Goal: Task Accomplishment & Management: Manage account settings

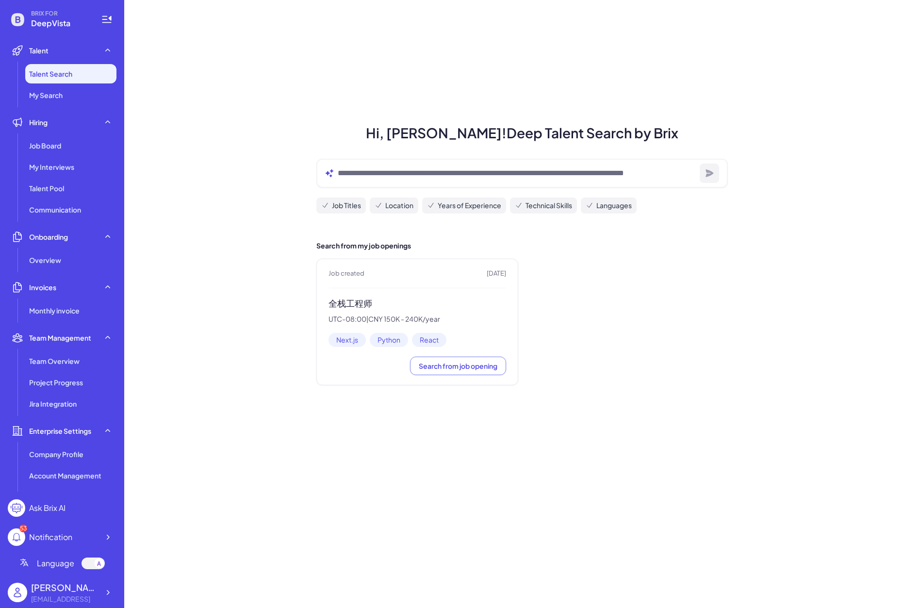
click at [353, 296] on div "Job created [DATE] 全栈工程师 UTC-08:00 | CNY 150K - 240K/year Next.js Python React …" at bounding box center [418, 322] width 202 height 127
click at [351, 302] on h3 "全栈工程师" at bounding box center [418, 303] width 178 height 11
click at [462, 373] on button "Search from job opening" at bounding box center [458, 366] width 96 height 18
click at [56, 151] on div "Job Board" at bounding box center [70, 145] width 91 height 19
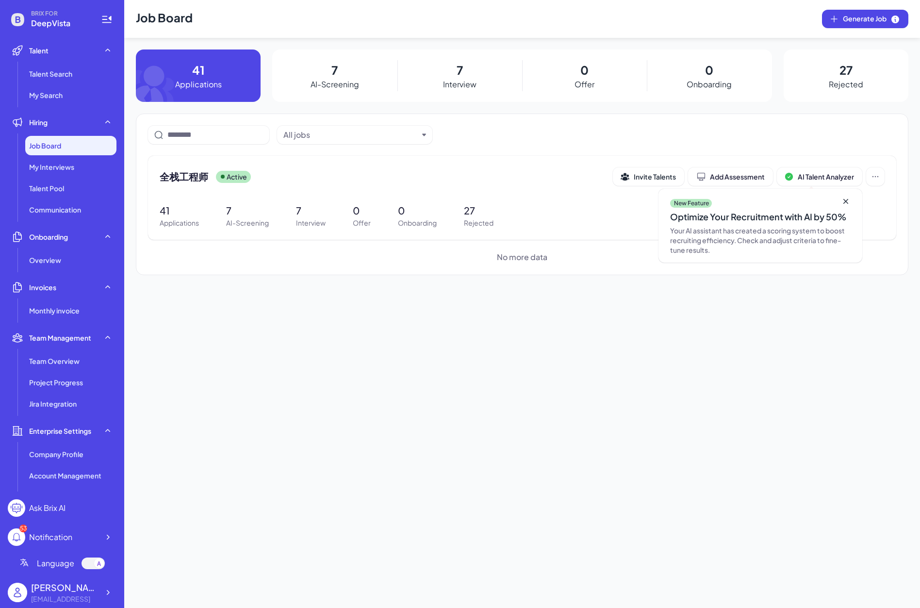
click at [340, 86] on p "AI-Screening" at bounding box center [335, 85] width 49 height 12
click at [210, 170] on div "全栈工程师 Active" at bounding box center [386, 177] width 453 height 14
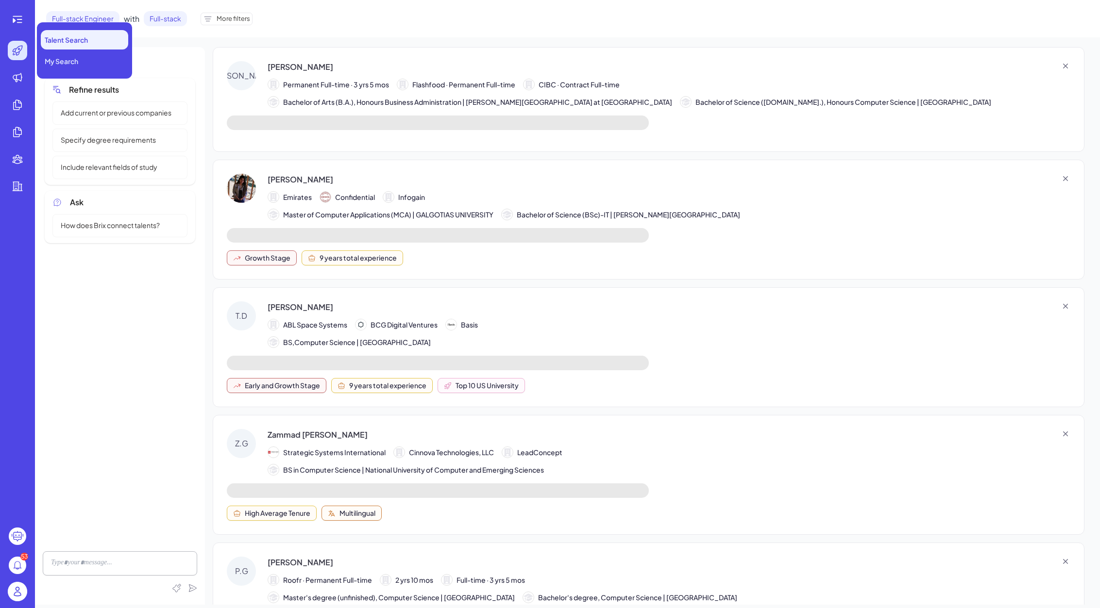
click at [19, 65] on ul at bounding box center [17, 280] width 31 height 479
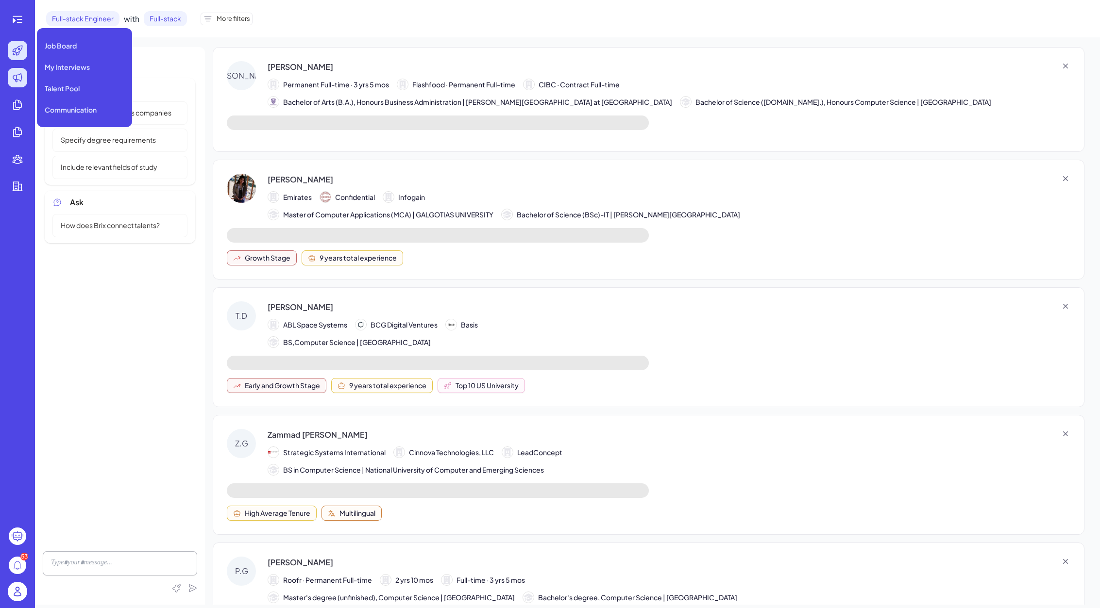
click at [20, 73] on icon at bounding box center [18, 78] width 12 height 12
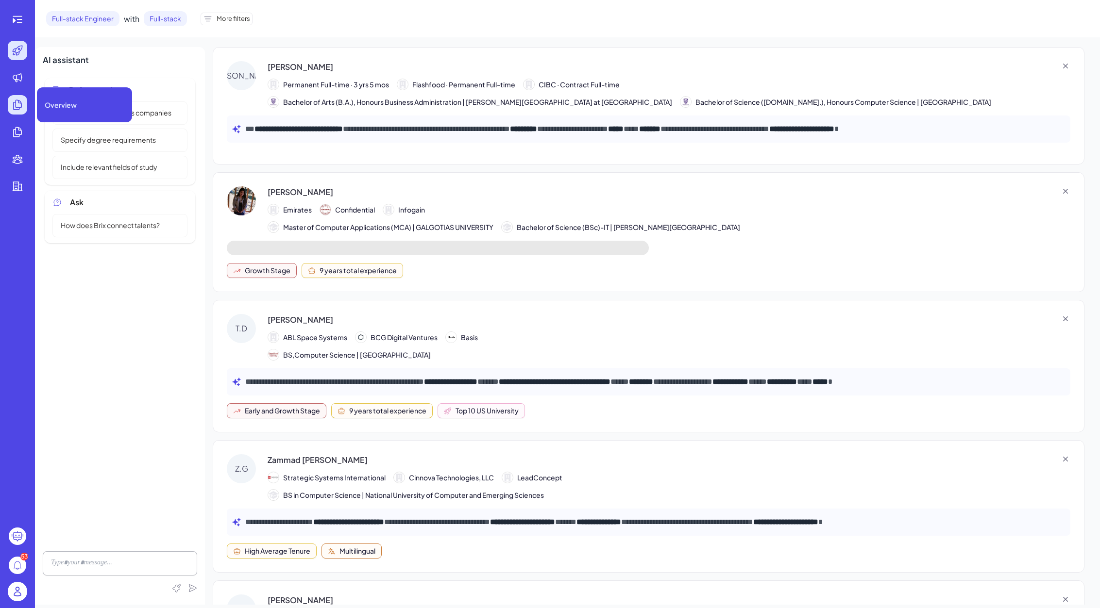
click at [18, 102] on icon at bounding box center [18, 105] width 12 height 12
click at [18, 19] on icon at bounding box center [19, 19] width 5 height 1
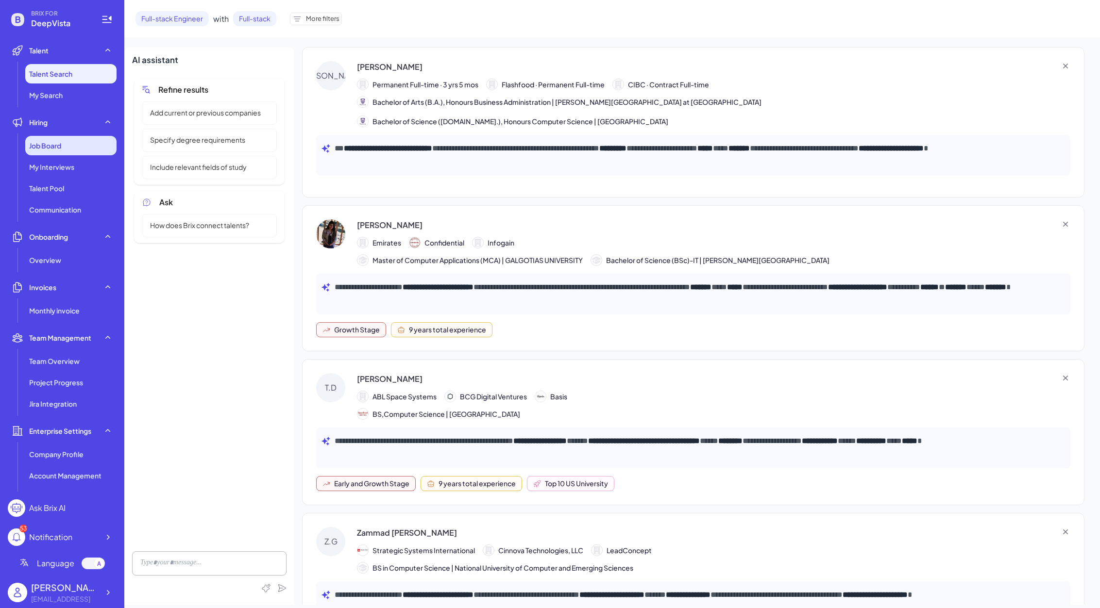
click at [60, 142] on span "Job Board" at bounding box center [45, 146] width 32 height 10
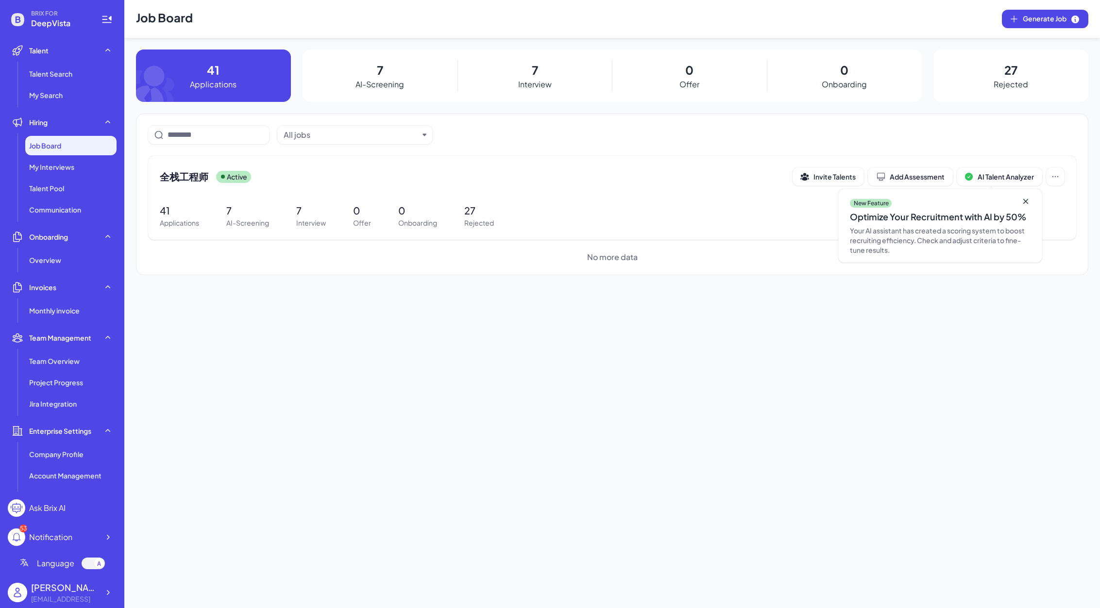
click at [396, 83] on p "AI-Screening" at bounding box center [379, 85] width 49 height 12
drag, startPoint x: 516, startPoint y: 78, endPoint x: 506, endPoint y: 84, distance: 11.3
click at [518, 78] on div "7 Interview" at bounding box center [534, 76] width 155 height 52
click at [179, 171] on span "全栈工程师" at bounding box center [184, 177] width 49 height 14
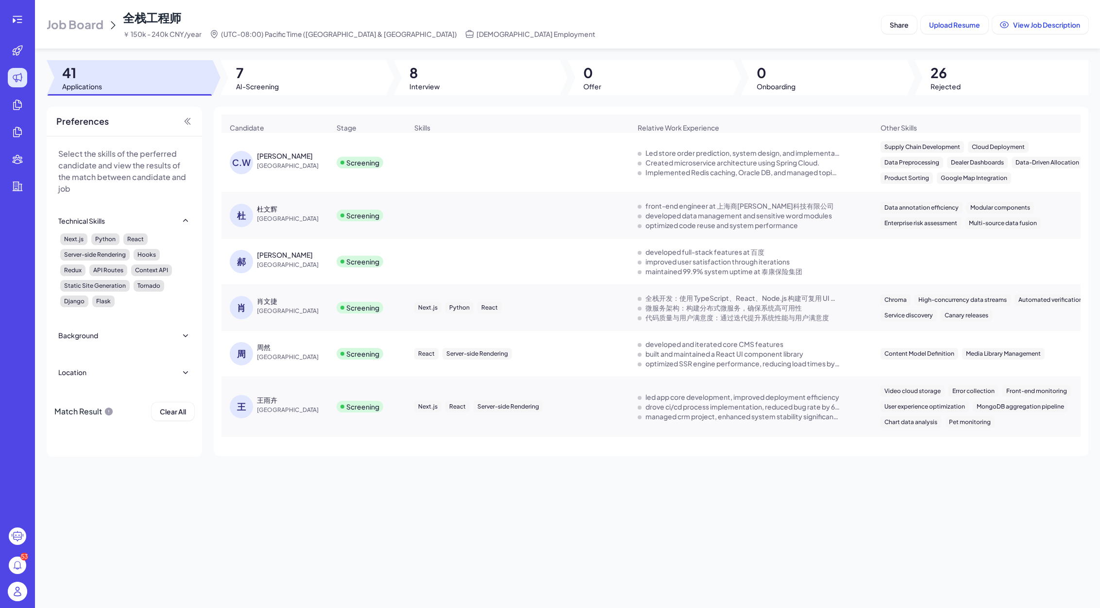
click at [742, 313] on div "微服务架构：构建分布式微服务，确保系统高可用性" at bounding box center [723, 308] width 156 height 10
click at [266, 313] on span "[GEOGRAPHIC_DATA]" at bounding box center [293, 311] width 73 height 10
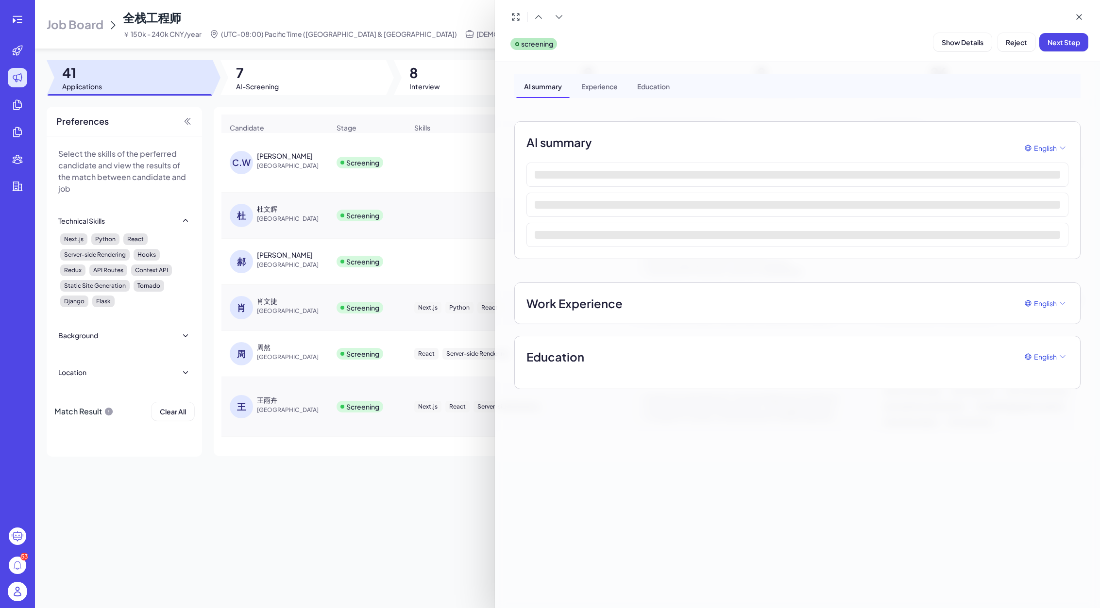
click at [266, 306] on div at bounding box center [550, 304] width 1100 height 608
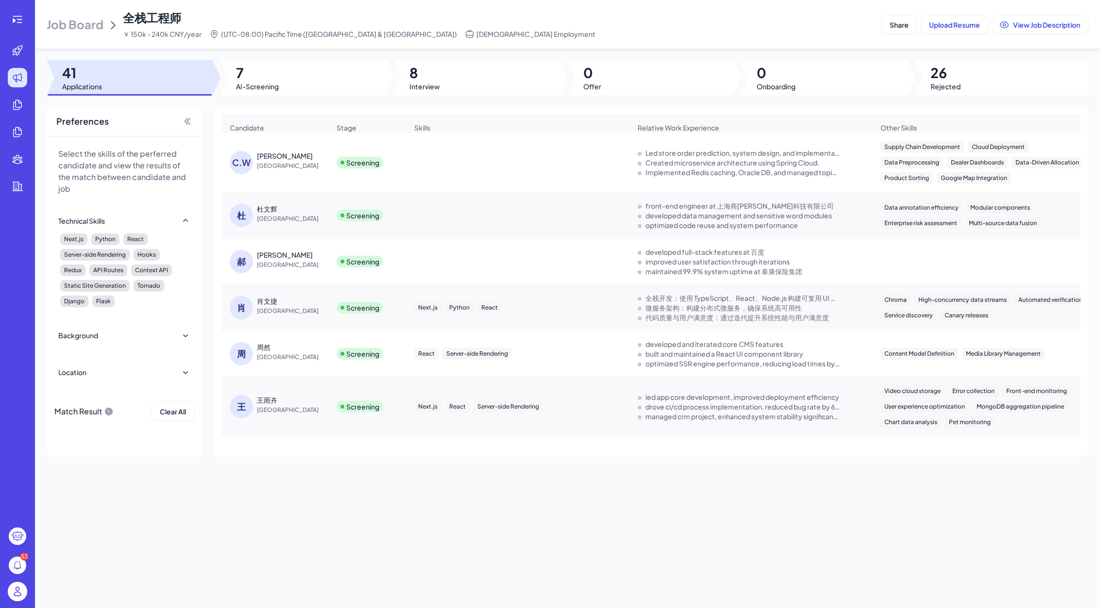
click at [266, 306] on div "肖文捷" at bounding box center [267, 301] width 20 height 10
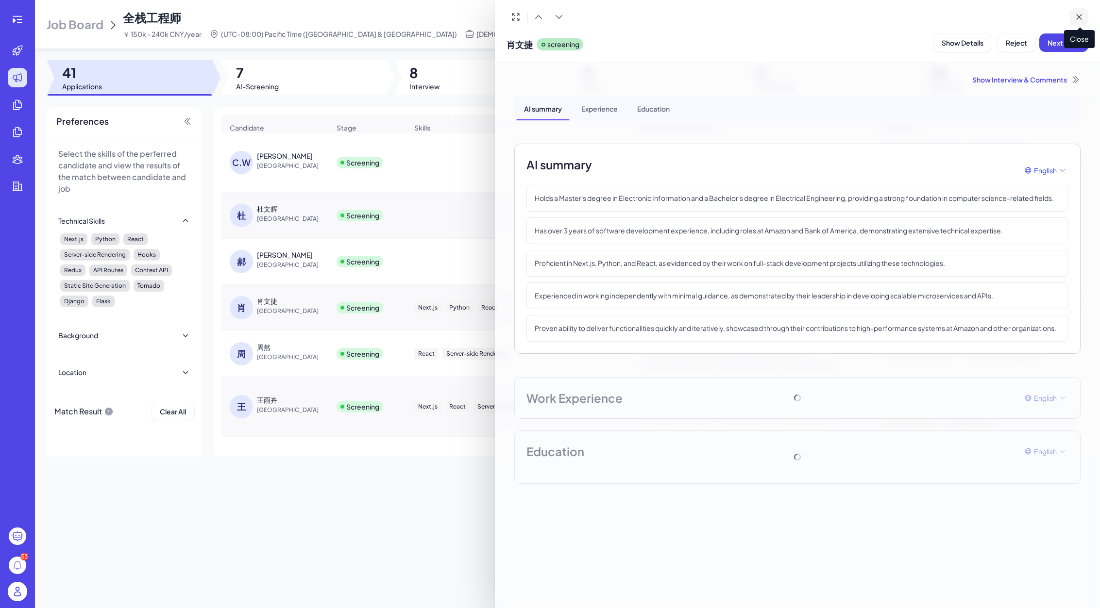
click at [920, 15] on icon at bounding box center [1079, 17] width 10 height 10
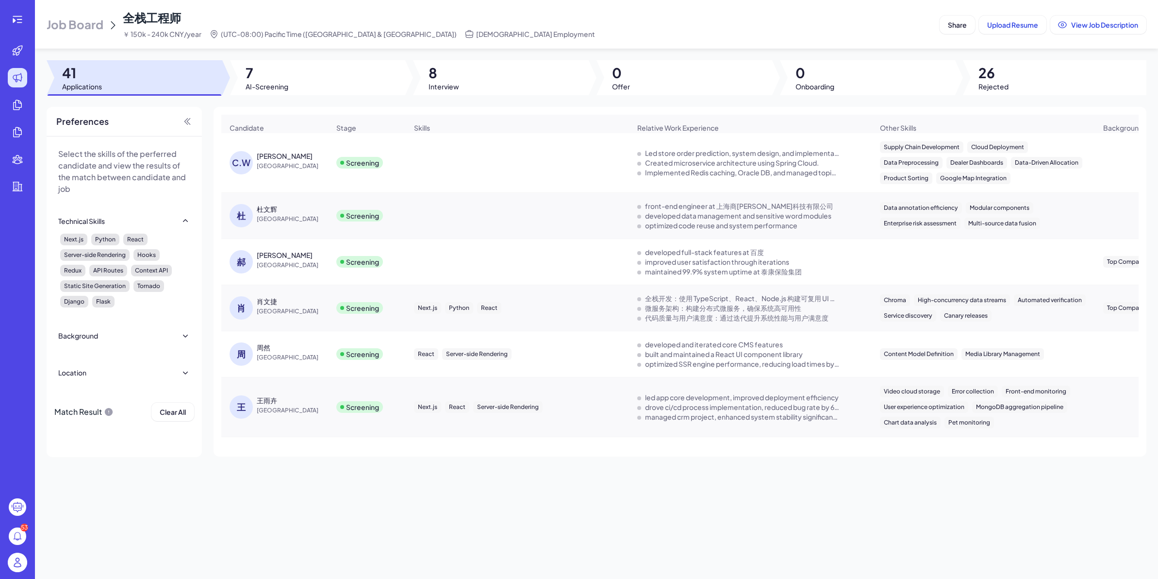
click at [279, 161] on div "[PERSON_NAME]" at bounding box center [285, 156] width 56 height 10
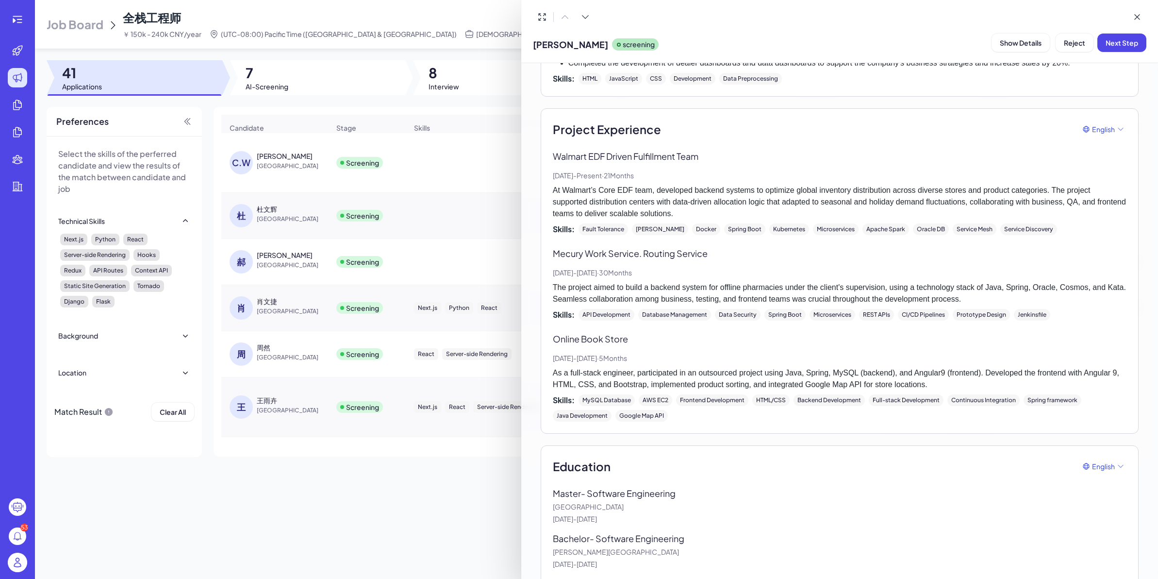
scroll to position [799, 0]
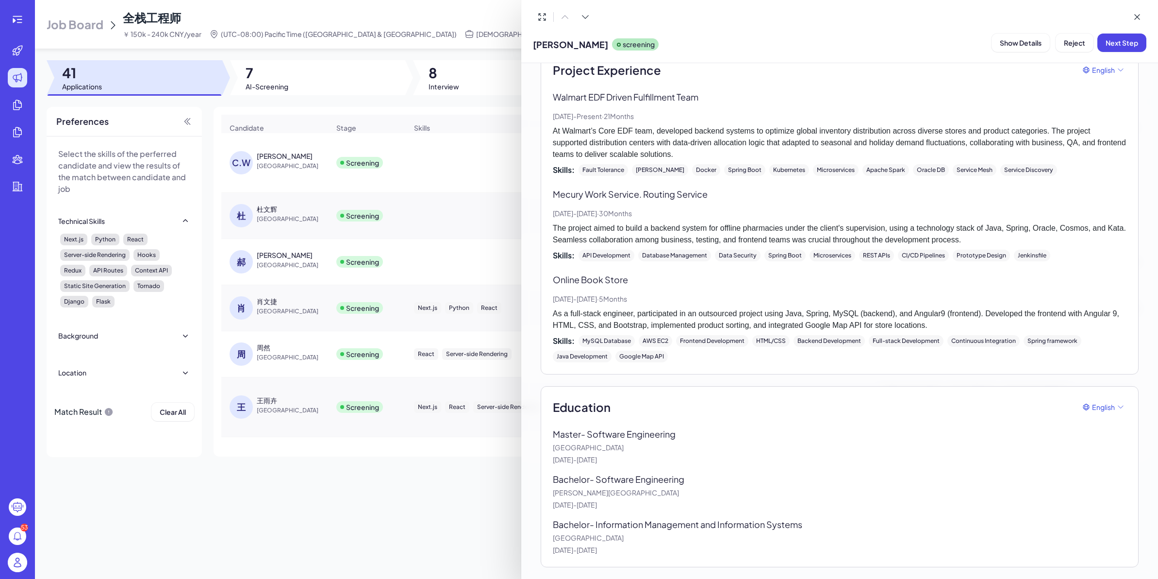
click at [304, 290] on div at bounding box center [579, 289] width 1158 height 579
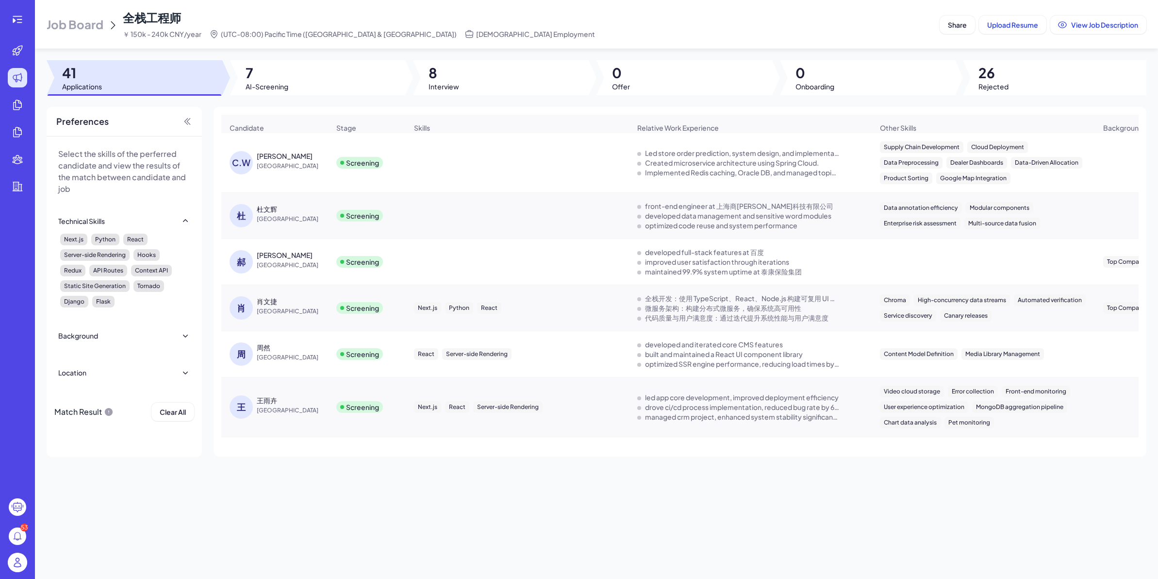
click at [267, 304] on div "肖文捷" at bounding box center [267, 301] width 20 height 10
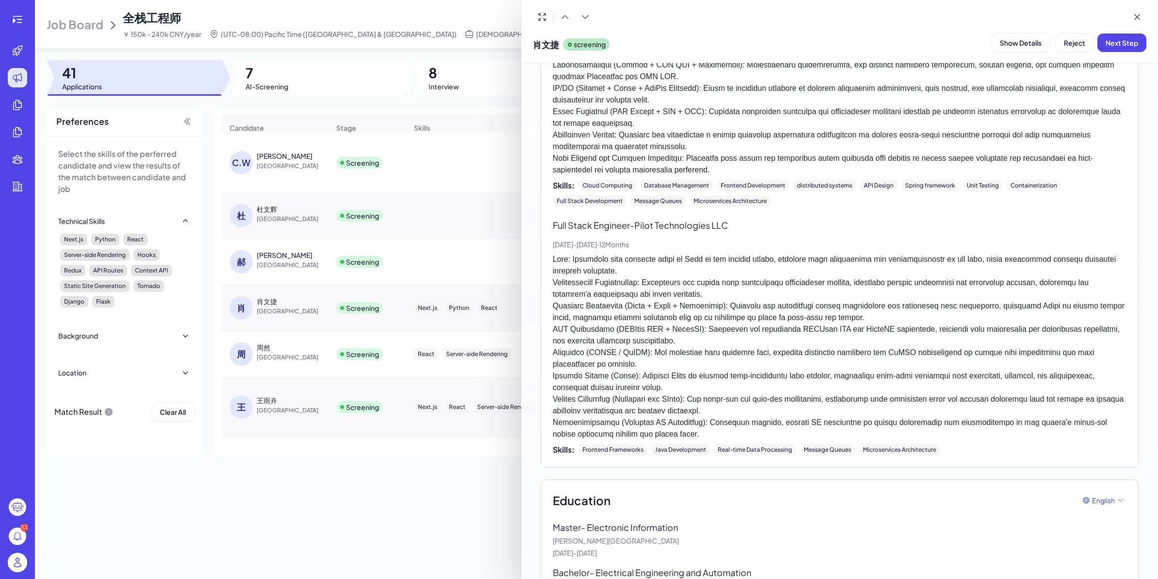
scroll to position [986, 0]
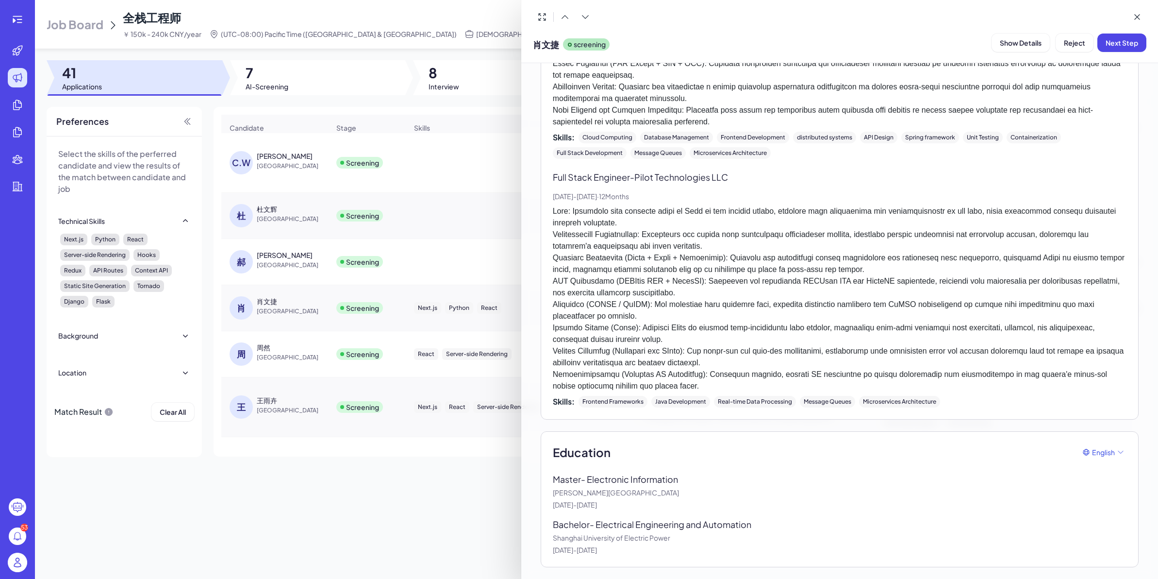
click at [599, 493] on p "[PERSON_NAME][GEOGRAPHIC_DATA]" at bounding box center [840, 492] width 574 height 10
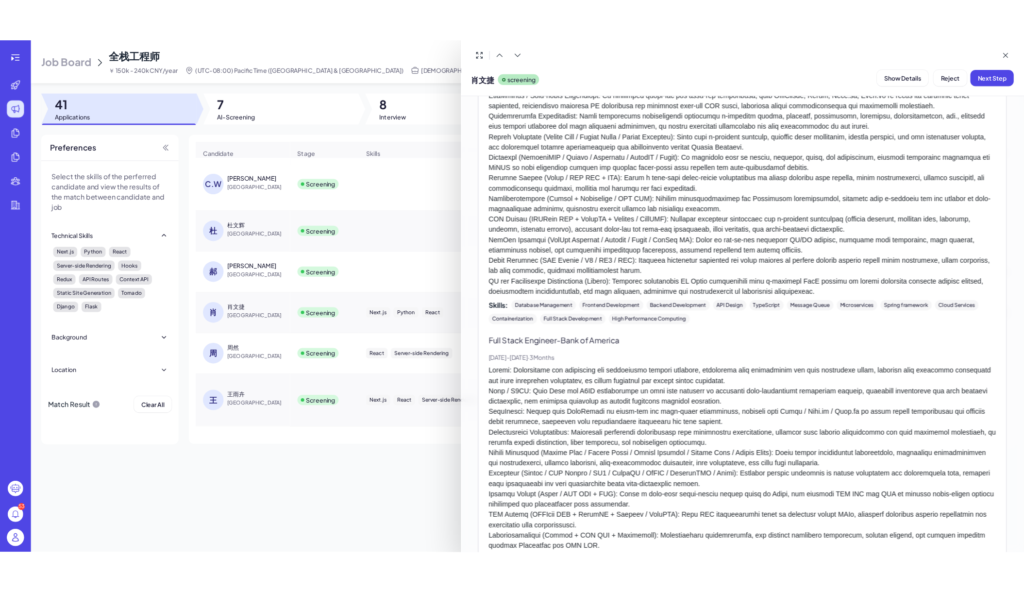
scroll to position [471, 0]
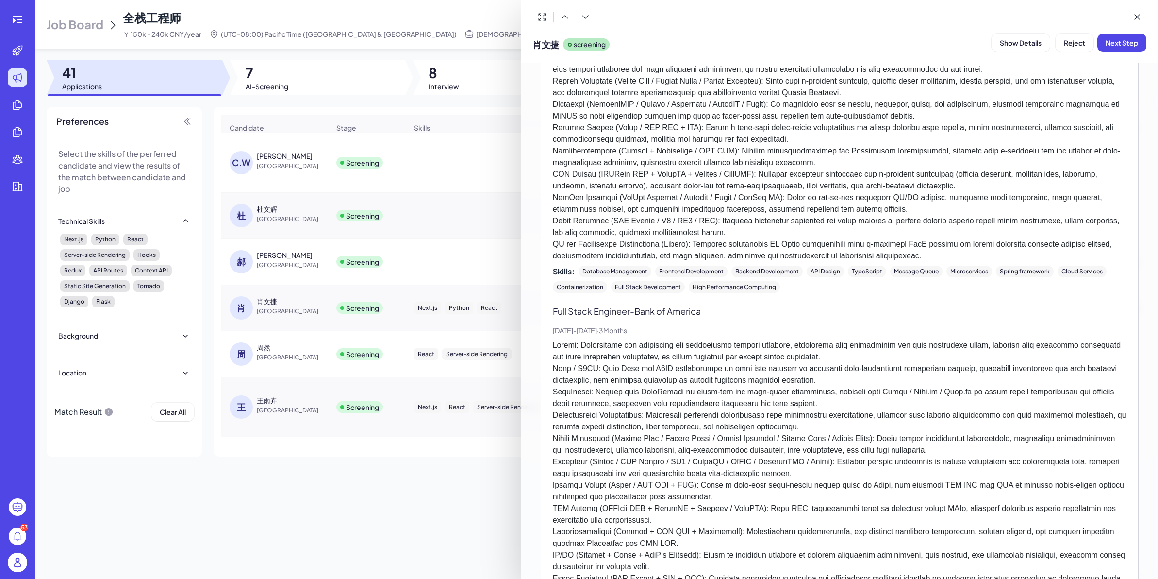
click at [443, 243] on div at bounding box center [579, 289] width 1158 height 579
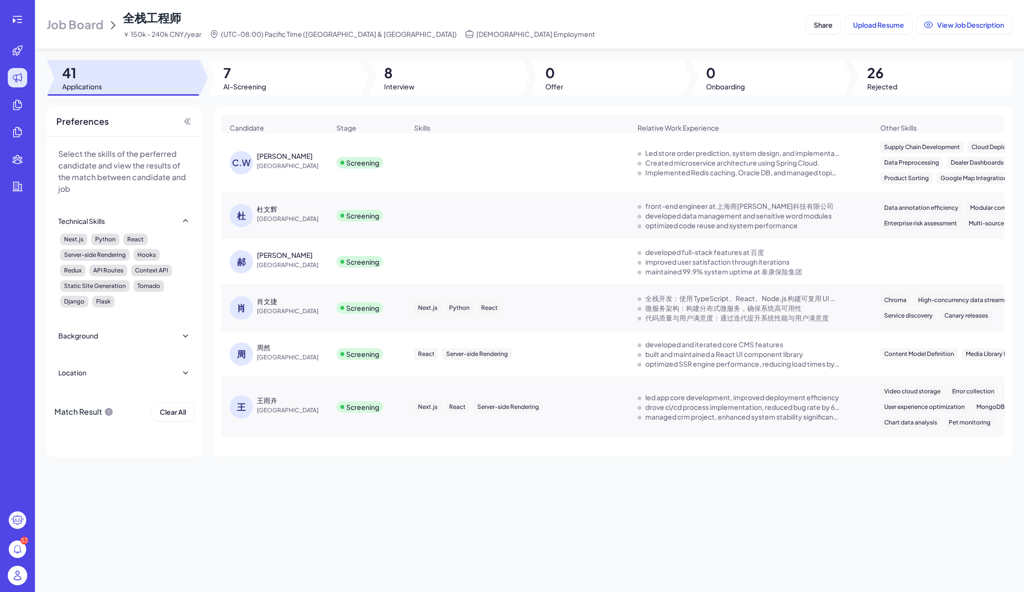
click at [266, 306] on div "肖文捷" at bounding box center [267, 301] width 20 height 10
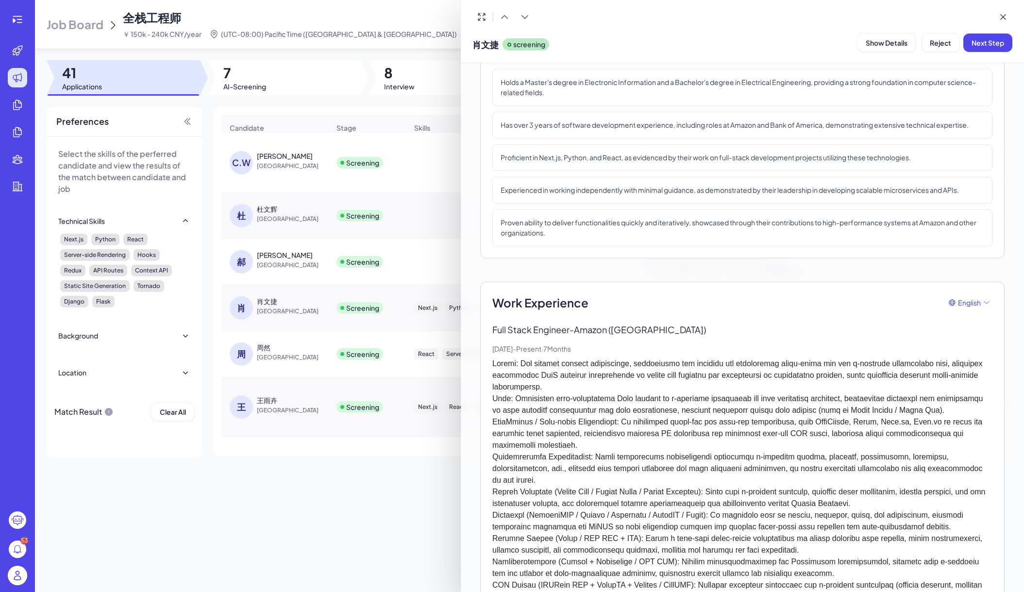
scroll to position [0, 0]
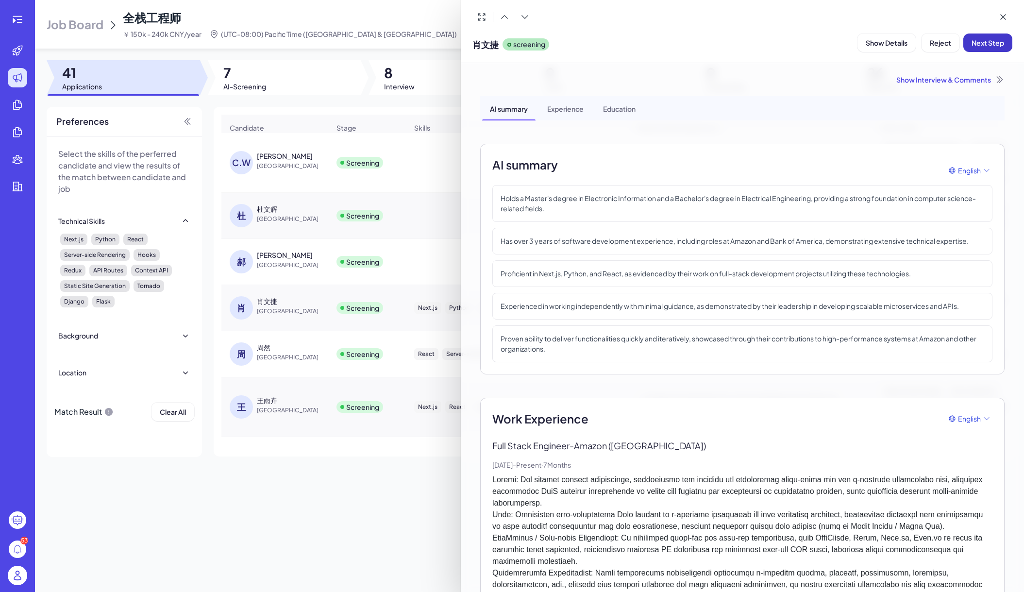
click at [920, 45] on span "Next Step" at bounding box center [987, 42] width 33 height 9
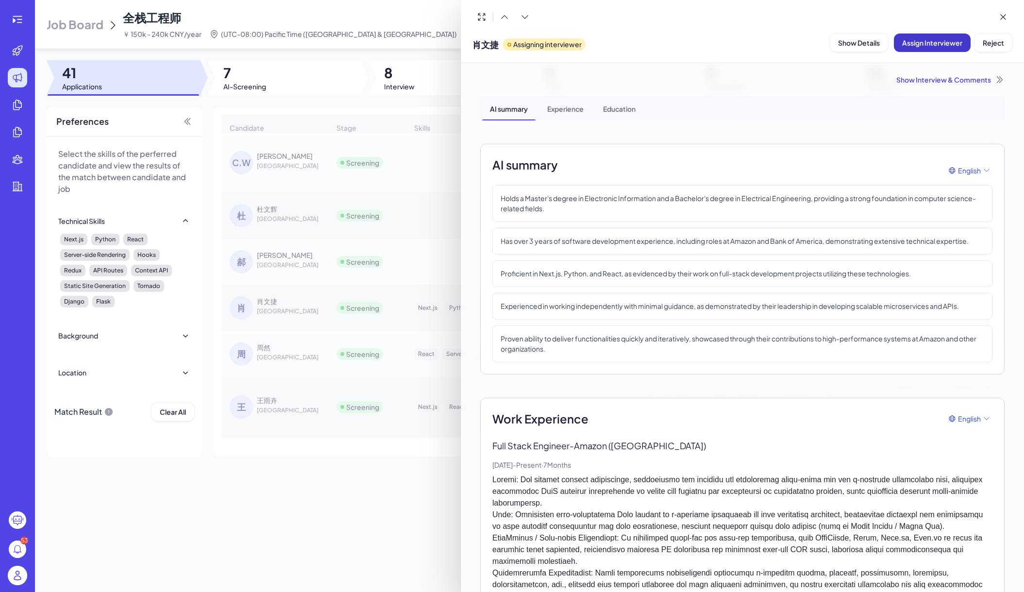
click at [920, 44] on span "Assign Interviewer" at bounding box center [932, 42] width 60 height 9
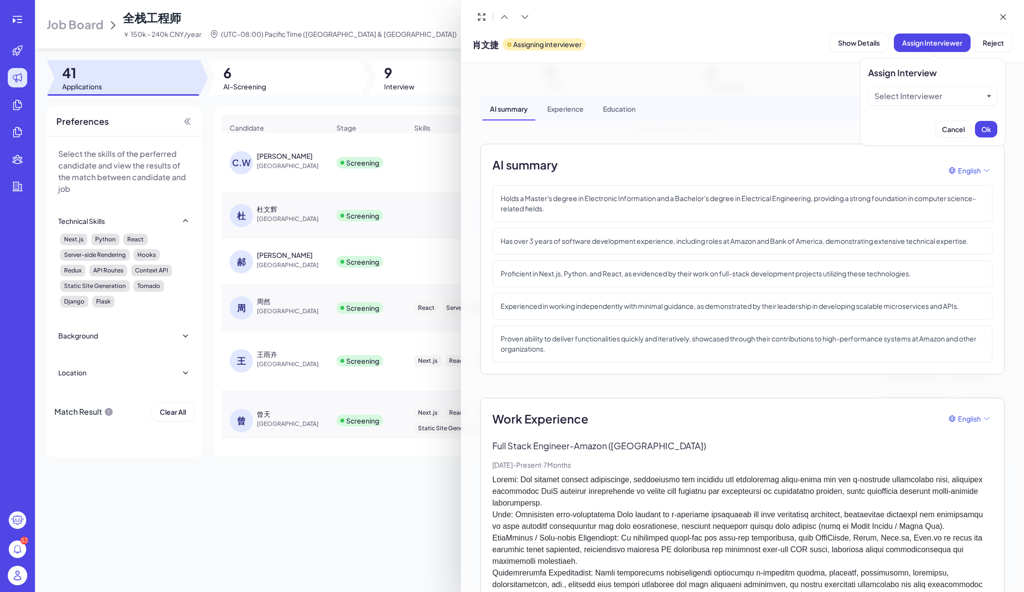
click at [920, 97] on div "Select Interviewer" at bounding box center [928, 96] width 109 height 12
click at [920, 124] on div "[PERSON_NAME]" at bounding box center [932, 119] width 121 height 17
click at [920, 95] on div "[PERSON_NAME]" at bounding box center [928, 96] width 109 height 12
click at [920, 115] on div "[PERSON_NAME]" at bounding box center [932, 119] width 121 height 17
click at [920, 100] on div "[PERSON_NAME]" at bounding box center [928, 96] width 109 height 12
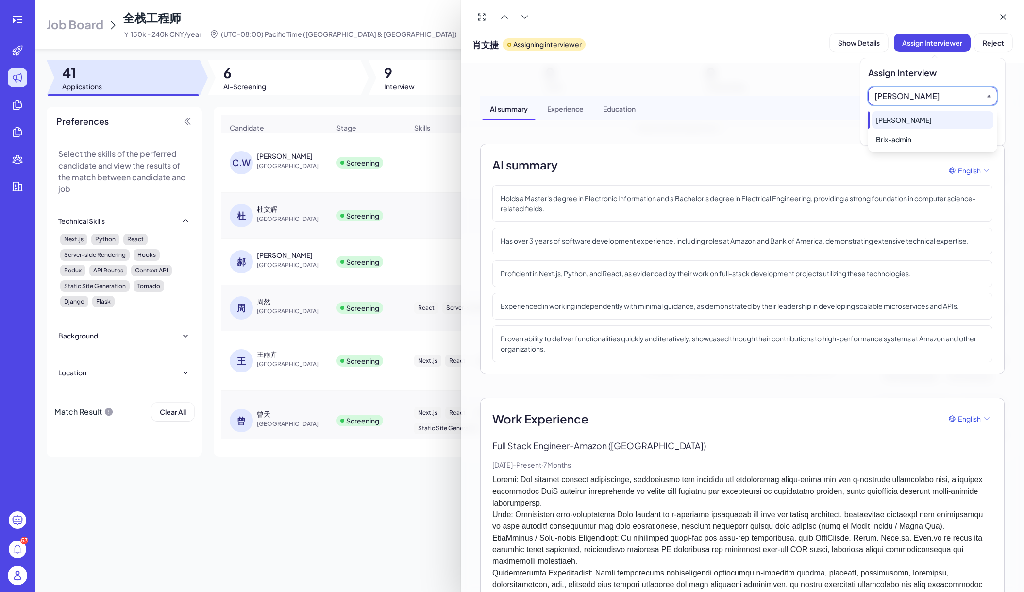
click at [920, 114] on div "[PERSON_NAME]" at bounding box center [932, 119] width 121 height 17
drag, startPoint x: 986, startPoint y: 126, endPoint x: 991, endPoint y: 98, distance: 28.7
click at [920, 99] on html "53 Job Board 全栈工程师 ￥ 150k - 240k CNY/year (UTC-08:00) Pacific Time ([GEOGRAPHIC…" at bounding box center [512, 296] width 1024 height 592
click at [920, 98] on div "[PERSON_NAME]" at bounding box center [928, 96] width 109 height 12
click at [920, 117] on div "[PERSON_NAME]" at bounding box center [932, 119] width 121 height 17
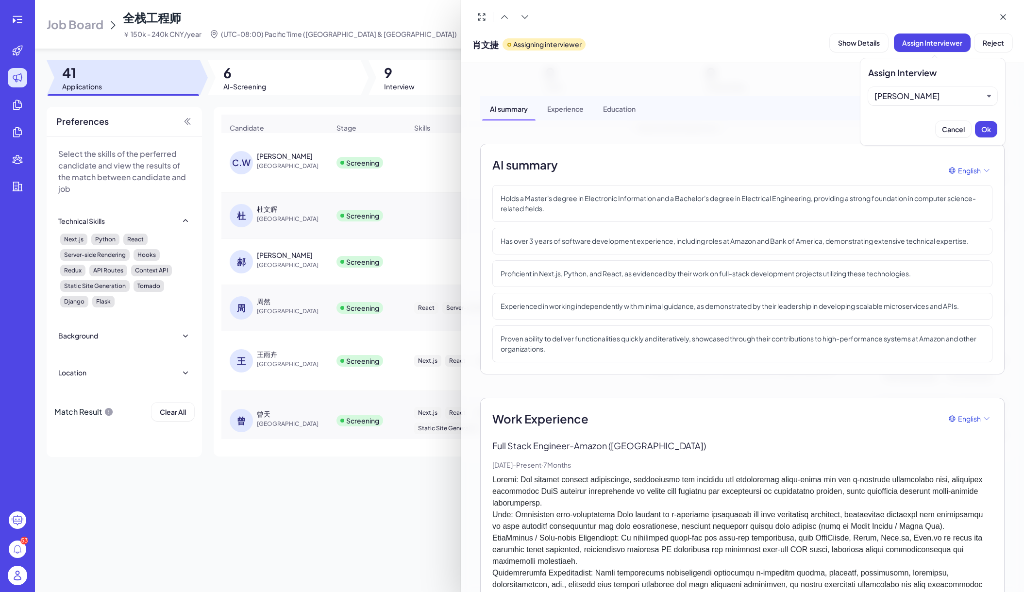
click at [920, 92] on div "[PERSON_NAME]" at bounding box center [928, 96] width 109 height 12
click at [920, 117] on div "[PERSON_NAME]" at bounding box center [932, 119] width 121 height 17
click at [920, 128] on span "Ok" at bounding box center [986, 129] width 10 height 9
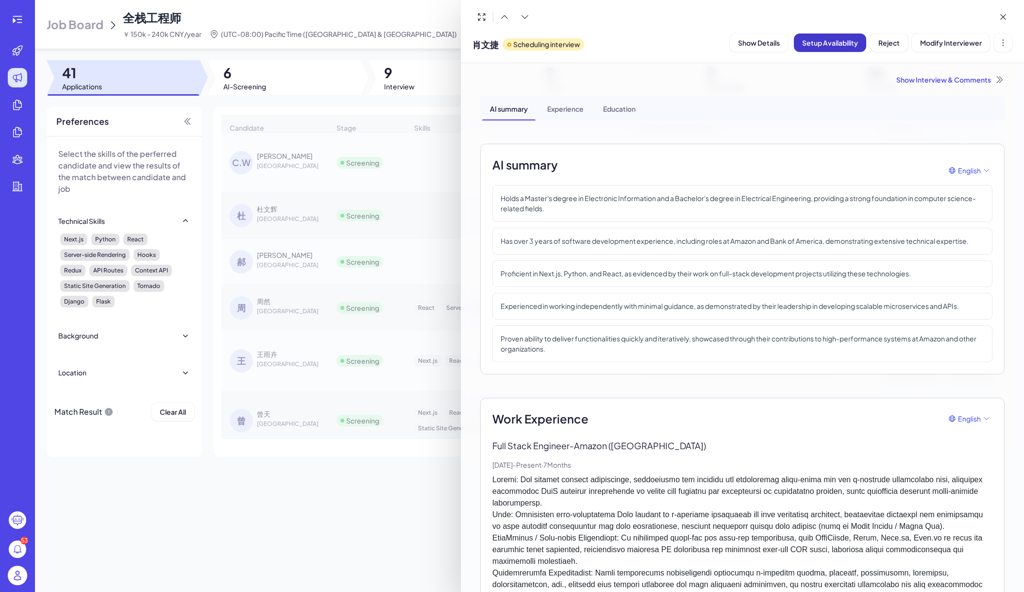
click at [844, 46] on span "Setup Availability" at bounding box center [830, 42] width 56 height 9
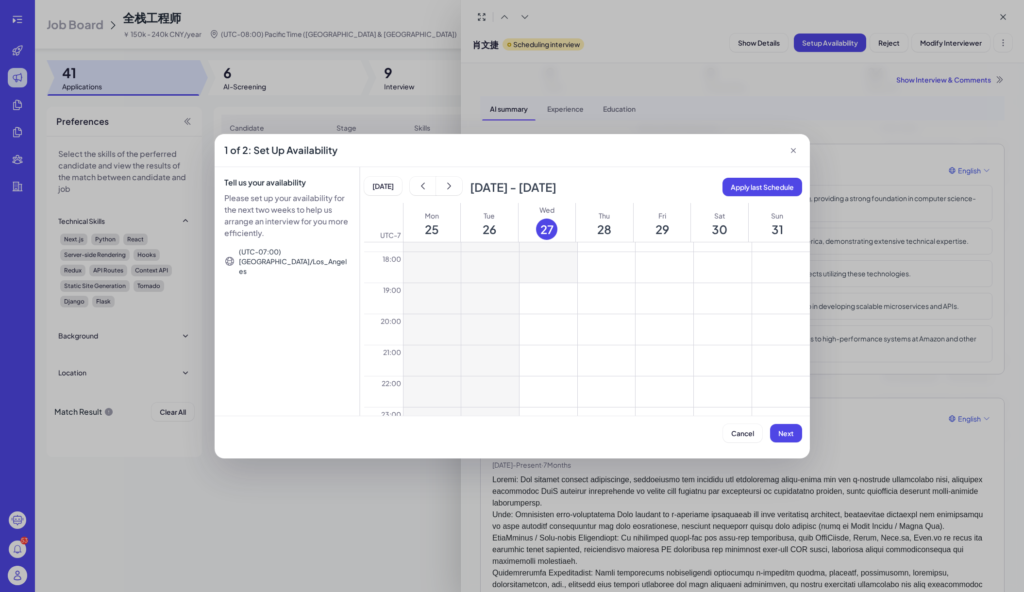
scroll to position [574, 0]
click at [604, 370] on button at bounding box center [607, 367] width 58 height 31
click at [605, 399] on button at bounding box center [607, 398] width 58 height 31
click at [641, 373] on button at bounding box center [664, 367] width 58 height 31
click at [641, 405] on button at bounding box center [664, 398] width 58 height 31
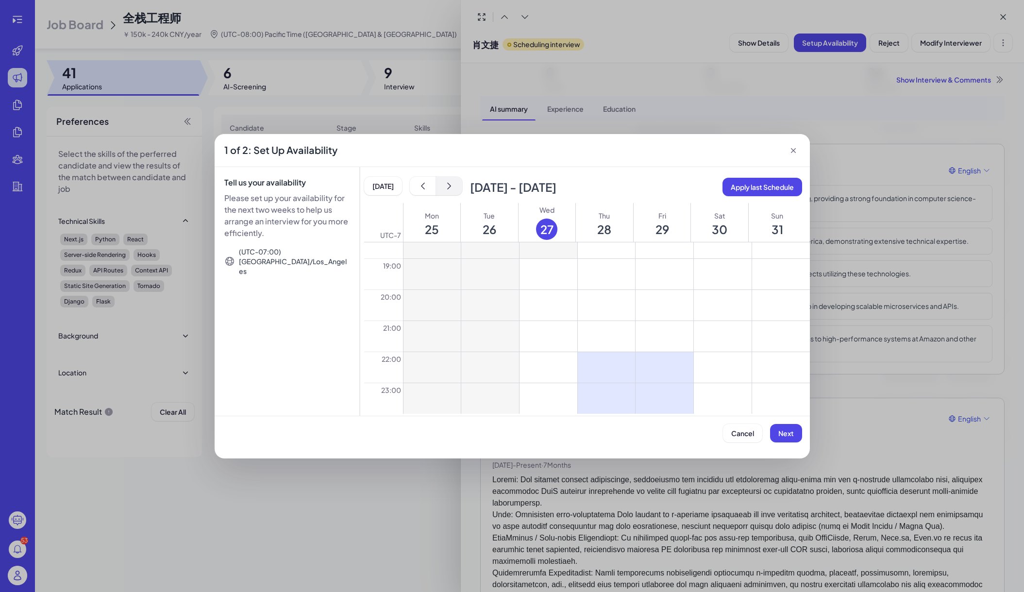
click at [451, 186] on icon "show next" at bounding box center [449, 186] width 10 height 10
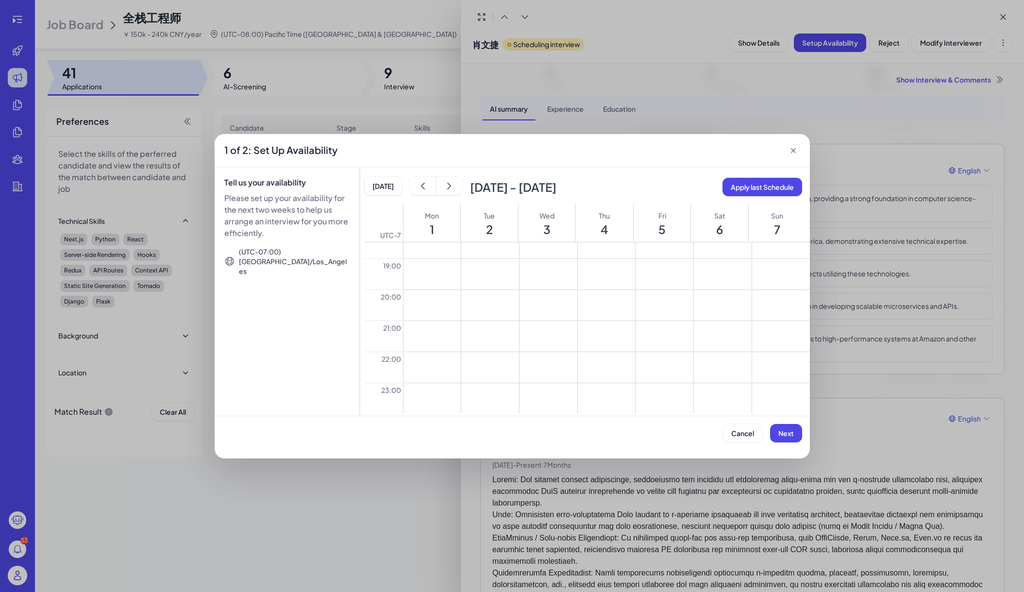
click at [496, 367] on button at bounding box center [490, 367] width 58 height 31
click at [497, 404] on button at bounding box center [490, 398] width 58 height 31
click at [541, 376] on button at bounding box center [548, 367] width 58 height 31
click at [540, 396] on button at bounding box center [548, 398] width 58 height 31
click at [431, 180] on button "show previous" at bounding box center [423, 186] width 26 height 18
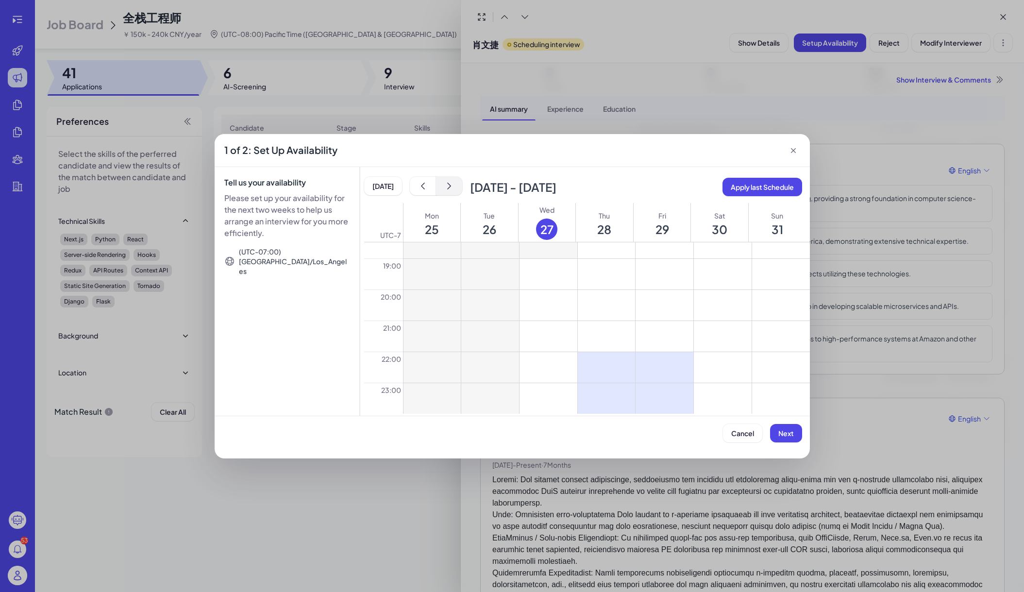
click at [442, 183] on button "show next" at bounding box center [449, 186] width 26 height 18
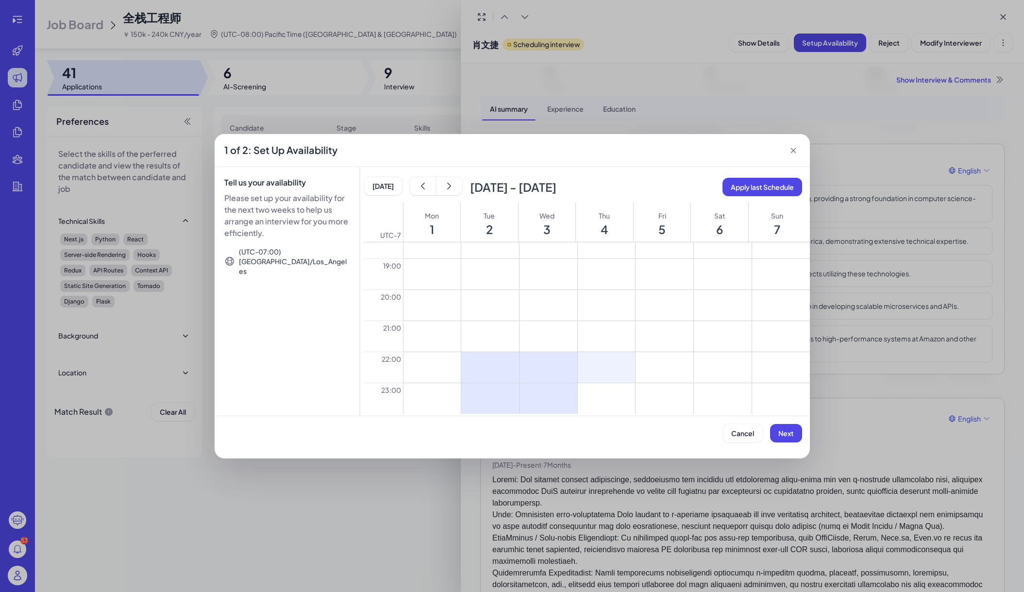
click at [616, 369] on button at bounding box center [607, 367] width 58 height 31
click at [614, 397] on button at bounding box center [607, 398] width 58 height 31
click at [784, 431] on span "Next" at bounding box center [786, 433] width 16 height 9
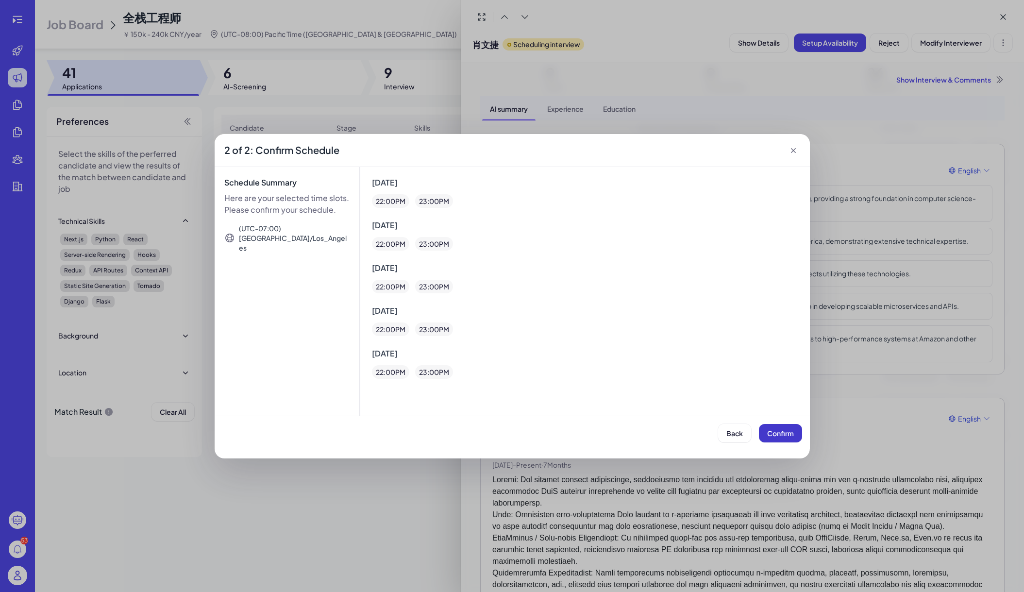
click at [783, 429] on span "Confirm" at bounding box center [780, 433] width 27 height 9
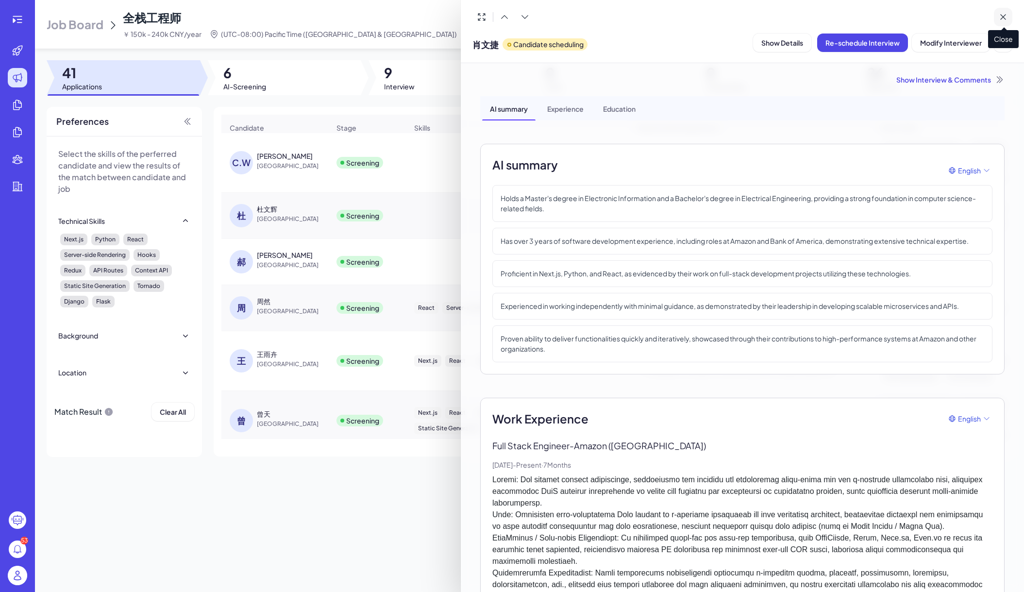
click at [920, 15] on icon at bounding box center [1003, 17] width 10 height 10
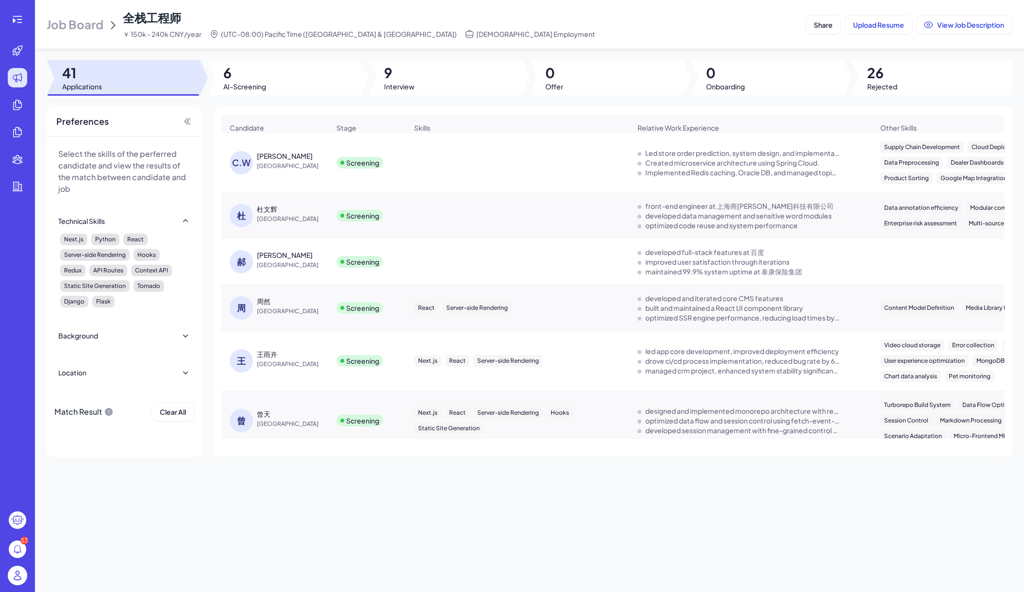
click at [747, 177] on div "Implemented Redis caching, Oracle DB, and managed topics via Lenses." at bounding box center [742, 172] width 194 height 10
click at [750, 166] on div "Created microservice architecture using Spring Cloud." at bounding box center [732, 163] width 174 height 10
click at [298, 158] on div "[PERSON_NAME]" at bounding box center [293, 156] width 73 height 10
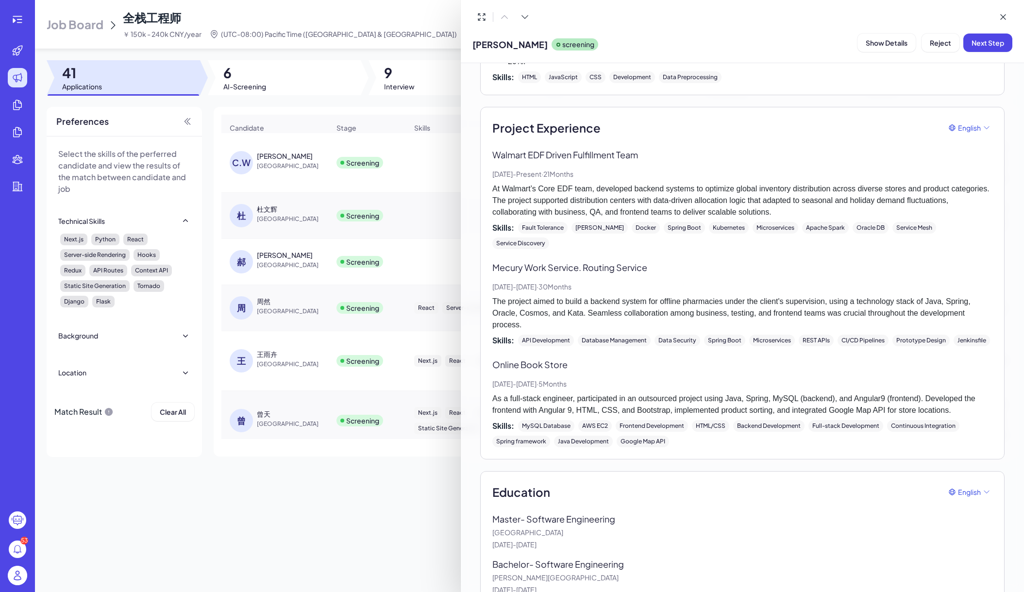
scroll to position [893, 0]
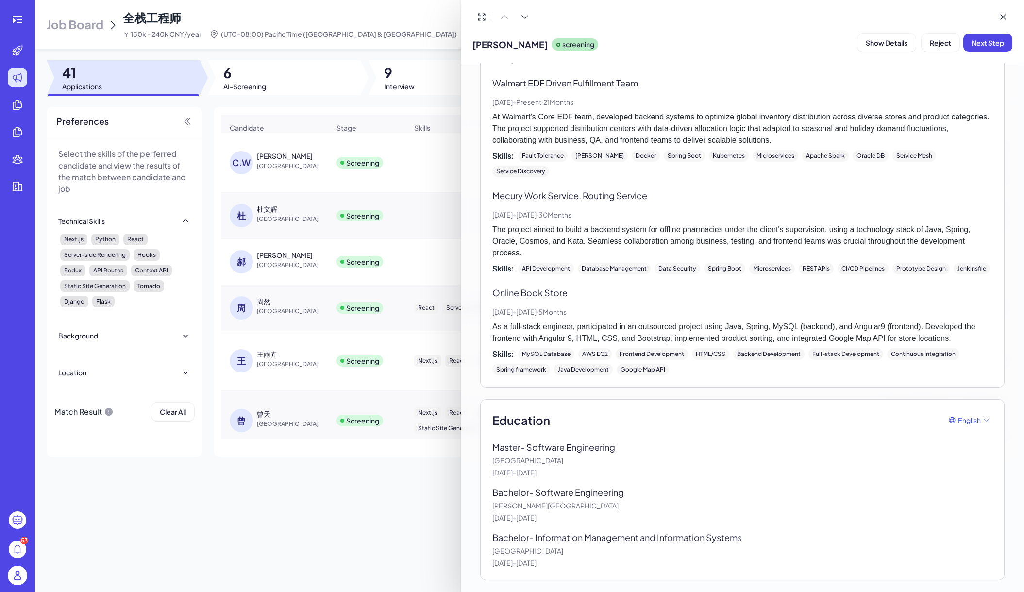
click at [340, 301] on div at bounding box center [512, 296] width 1024 height 592
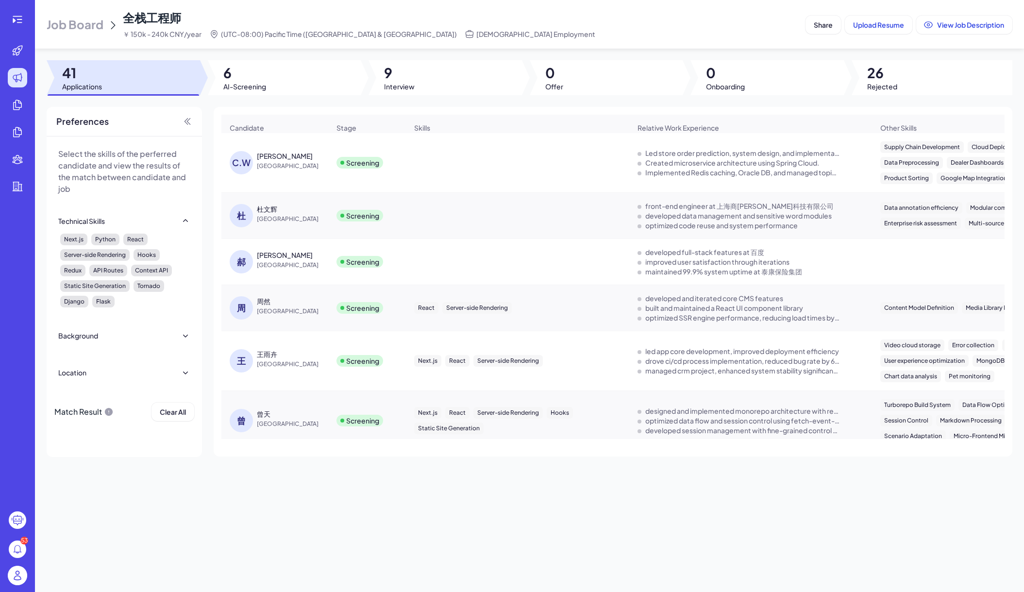
click at [276, 260] on div "[PERSON_NAME]" at bounding box center [285, 255] width 56 height 10
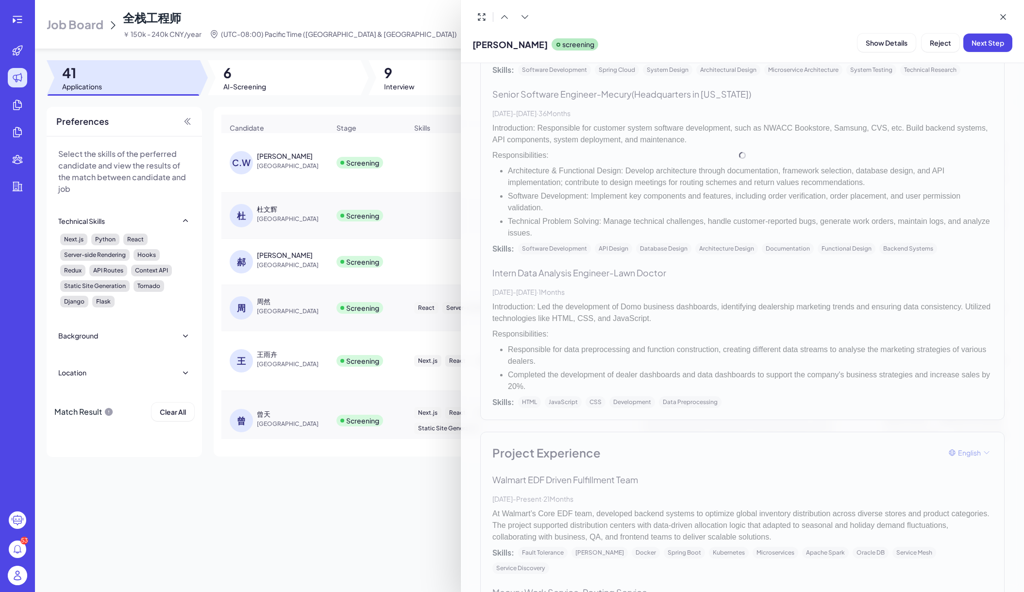
scroll to position [673, 0]
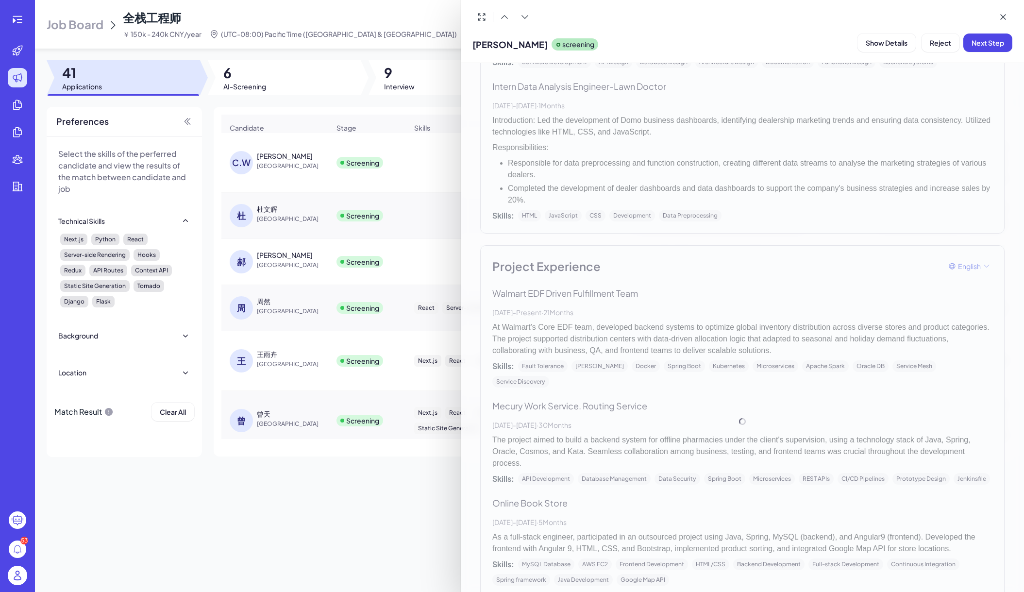
click at [324, 321] on div at bounding box center [512, 296] width 1024 height 592
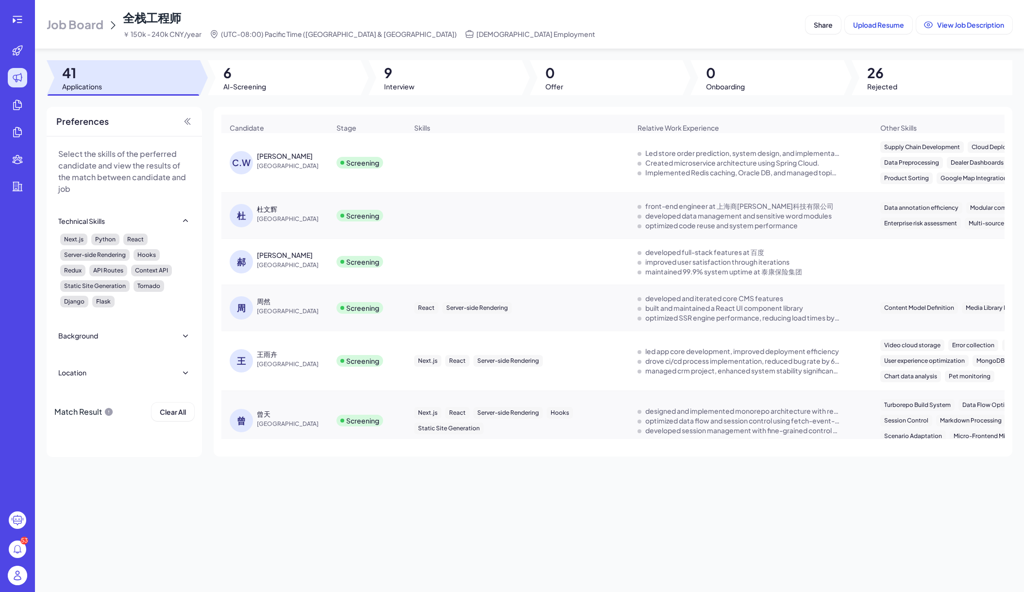
click at [272, 303] on div "周然" at bounding box center [293, 301] width 73 height 10
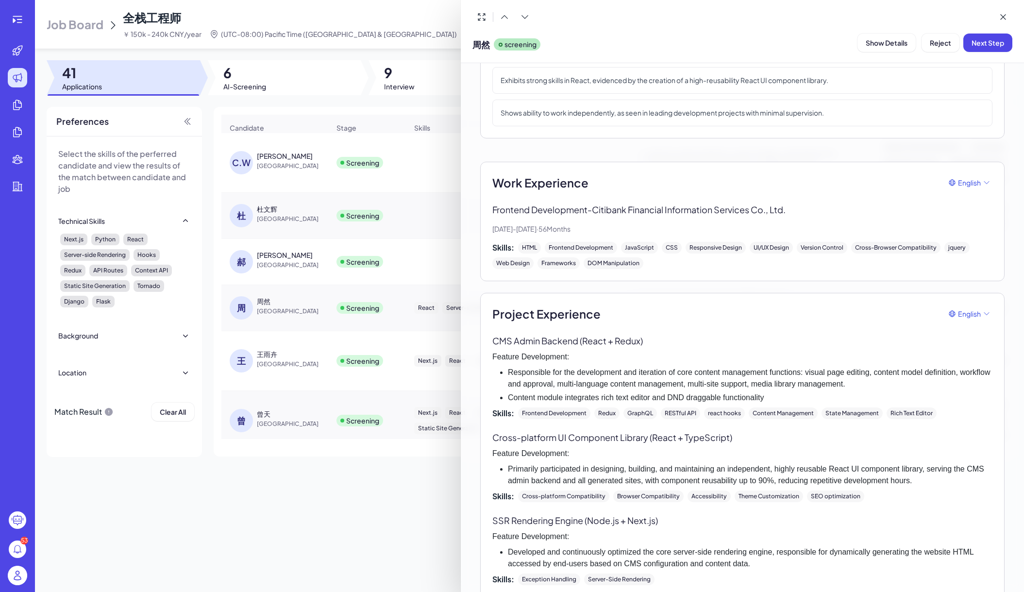
scroll to position [0, 0]
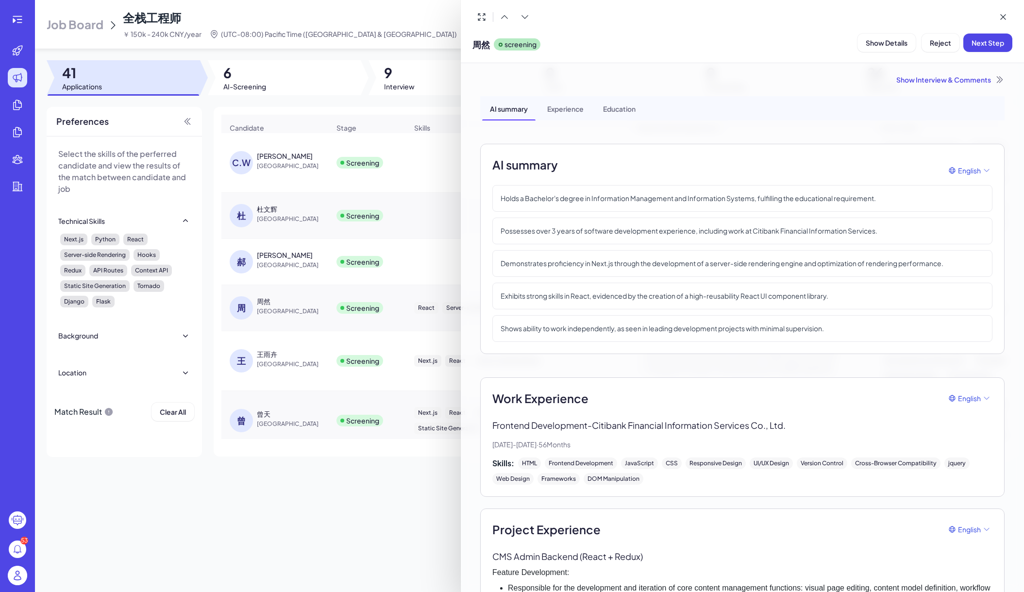
click at [571, 117] on div "Experience" at bounding box center [565, 108] width 52 height 24
click at [920, 395] on span "English" at bounding box center [969, 398] width 23 height 10
click at [920, 435] on div "Chinese" at bounding box center [964, 440] width 34 height 17
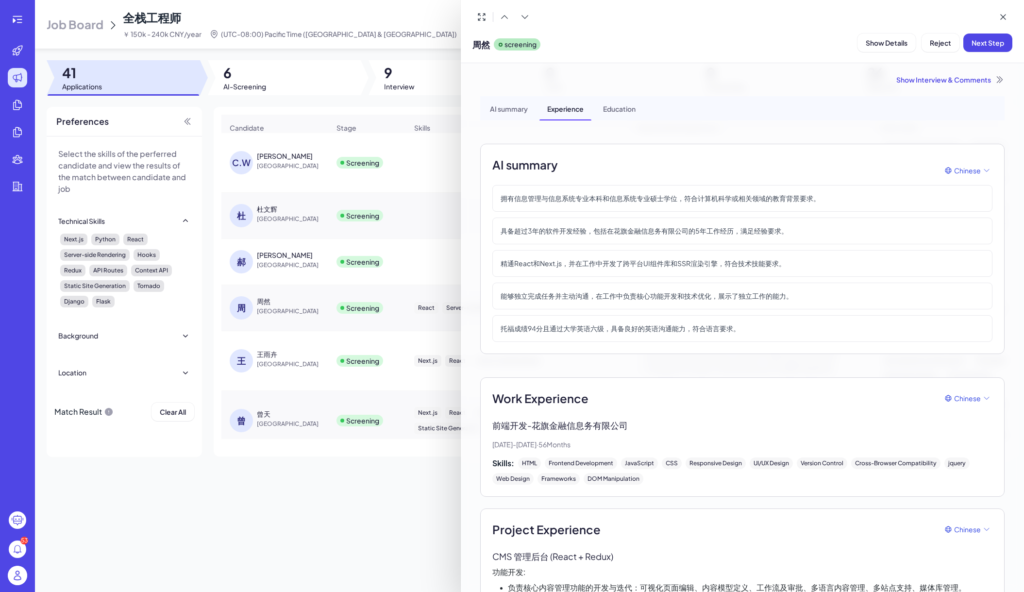
click at [610, 108] on div "Education" at bounding box center [619, 108] width 48 height 24
click at [286, 353] on div at bounding box center [512, 296] width 1024 height 592
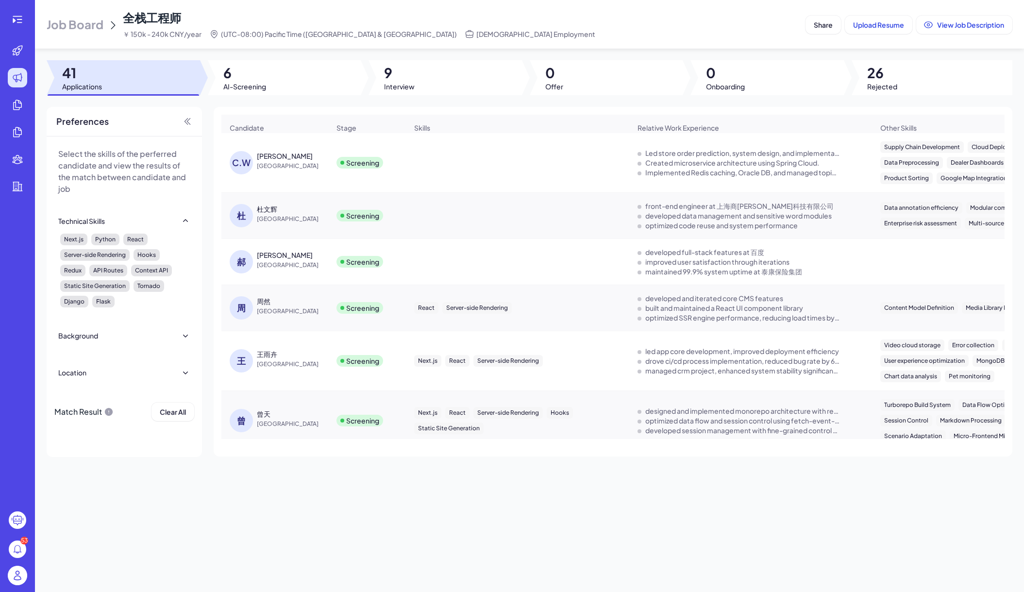
click at [269, 357] on div "王雨卉" at bounding box center [267, 354] width 20 height 10
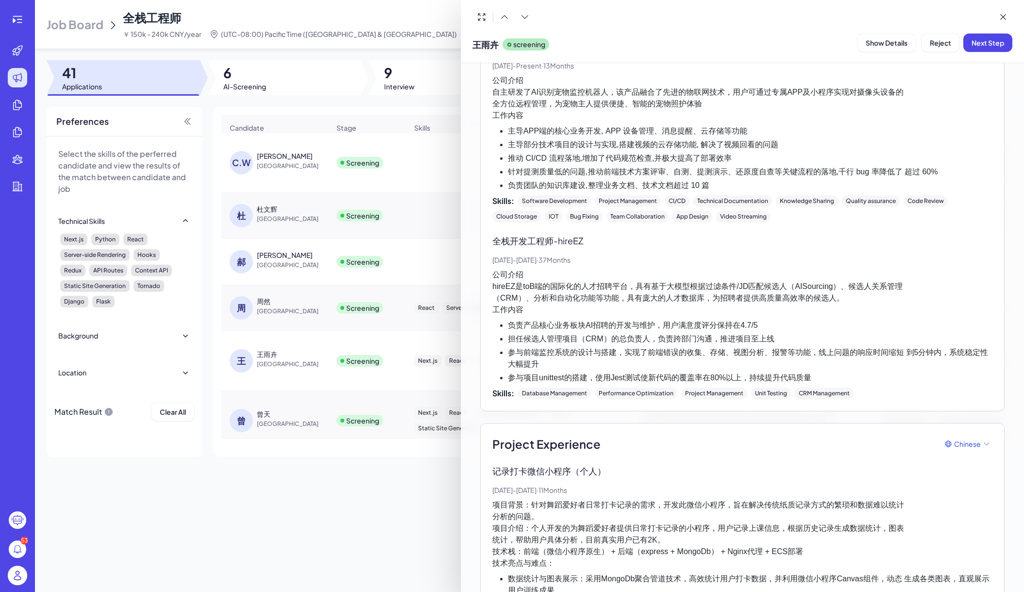
scroll to position [298, 0]
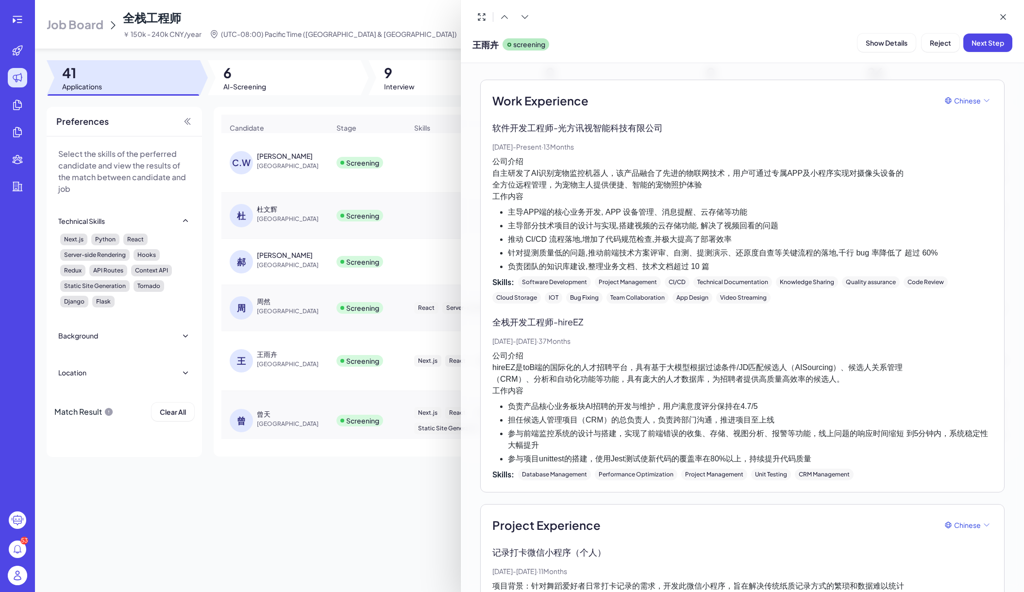
click at [274, 413] on div at bounding box center [512, 296] width 1024 height 592
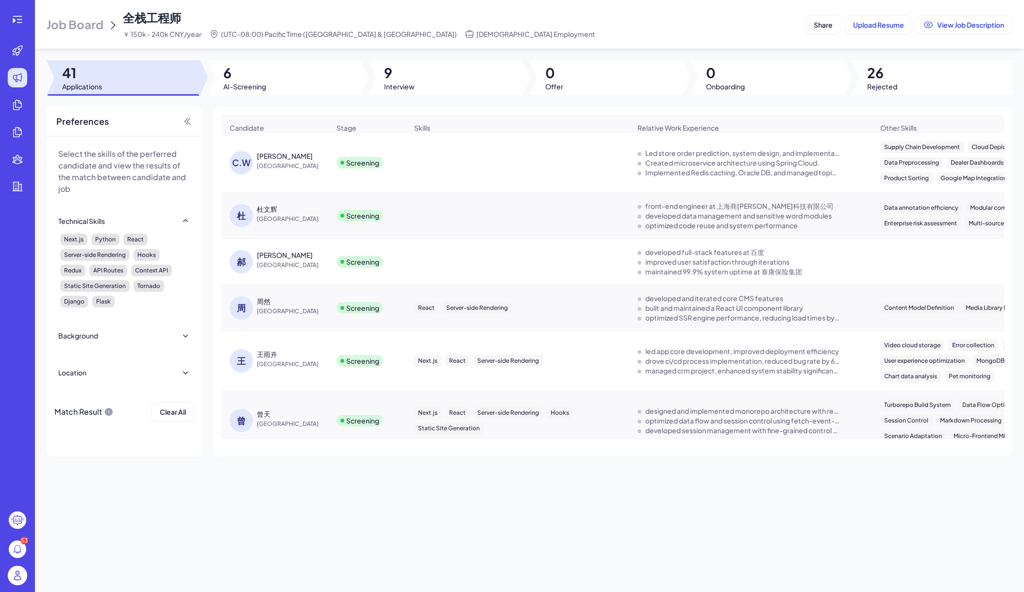
click at [265, 415] on div "曾天" at bounding box center [264, 414] width 14 height 10
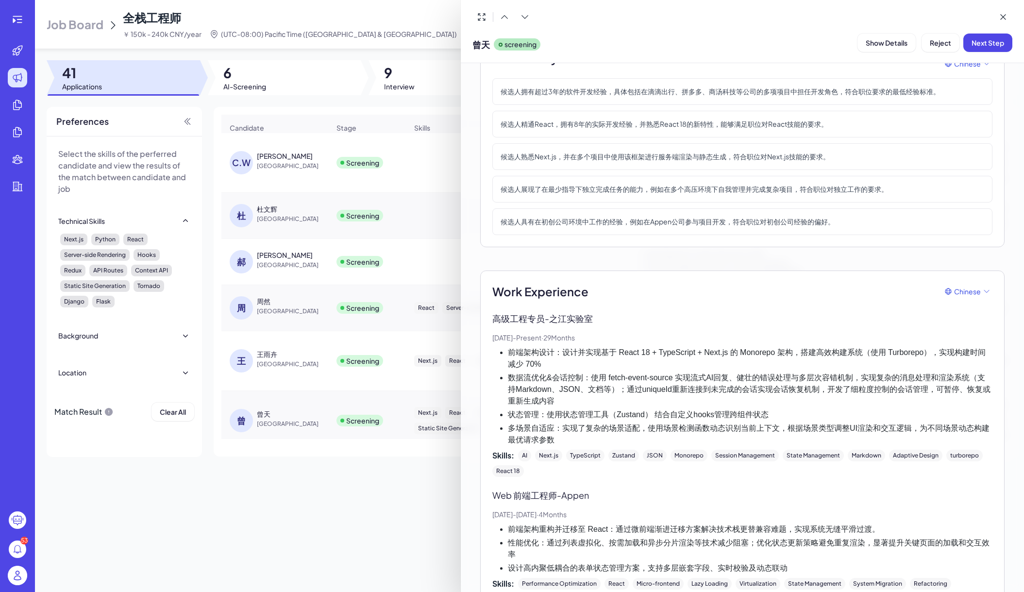
scroll to position [110, 0]
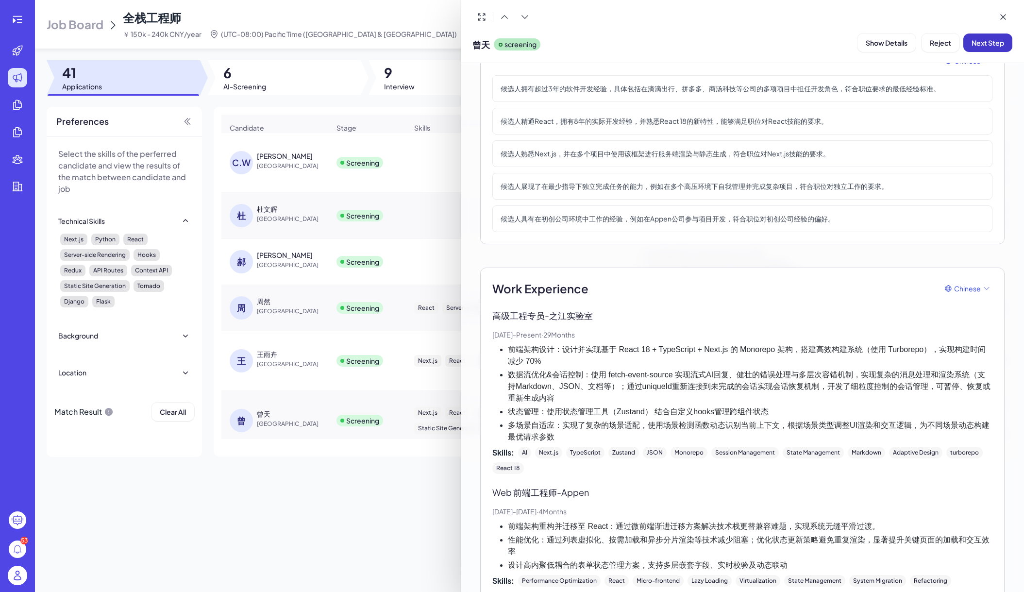
click at [920, 44] on span "Next Step" at bounding box center [987, 42] width 33 height 9
click at [920, 47] on button "Assign Interviewer" at bounding box center [932, 42] width 77 height 18
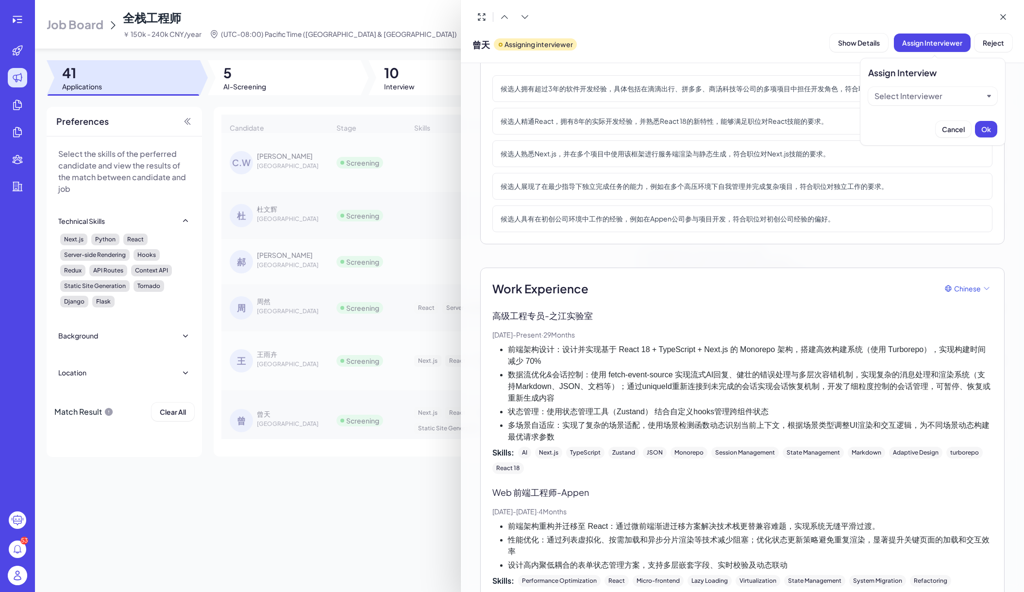
click at [910, 103] on div "Select Interviewer" at bounding box center [932, 96] width 129 height 18
click at [913, 97] on div "Select Interviewer" at bounding box center [908, 96] width 68 height 12
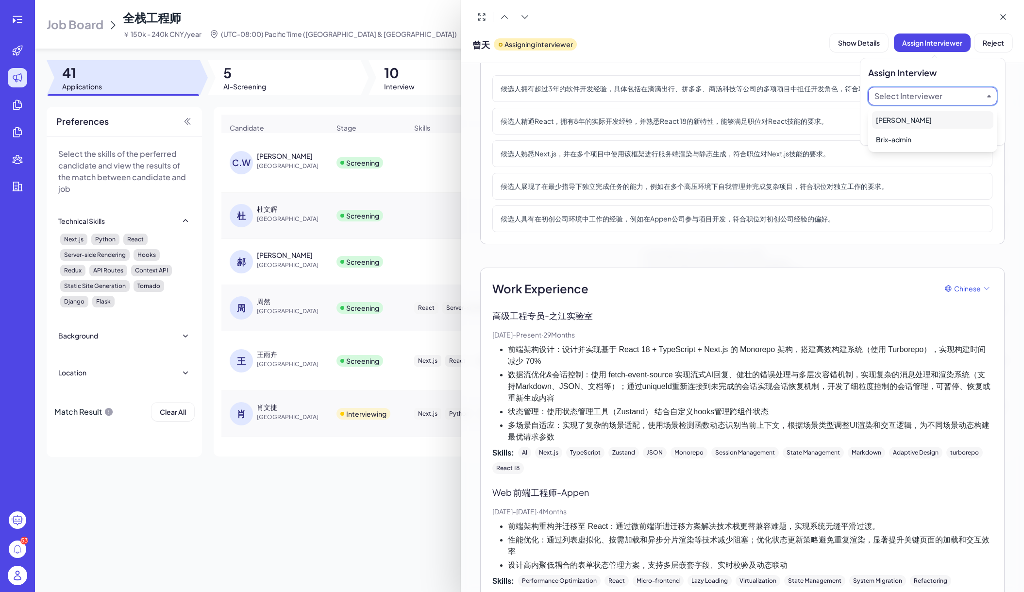
click at [910, 116] on div "[PERSON_NAME]" at bounding box center [932, 119] width 121 height 17
click at [920, 126] on button "Ok" at bounding box center [986, 129] width 22 height 17
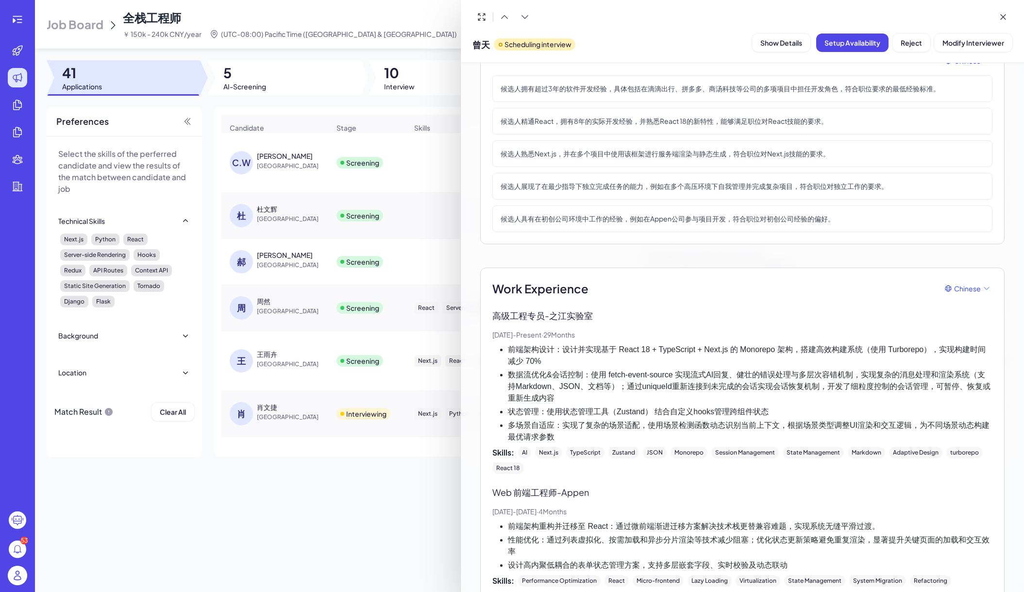
click at [335, 485] on div at bounding box center [512, 296] width 1024 height 592
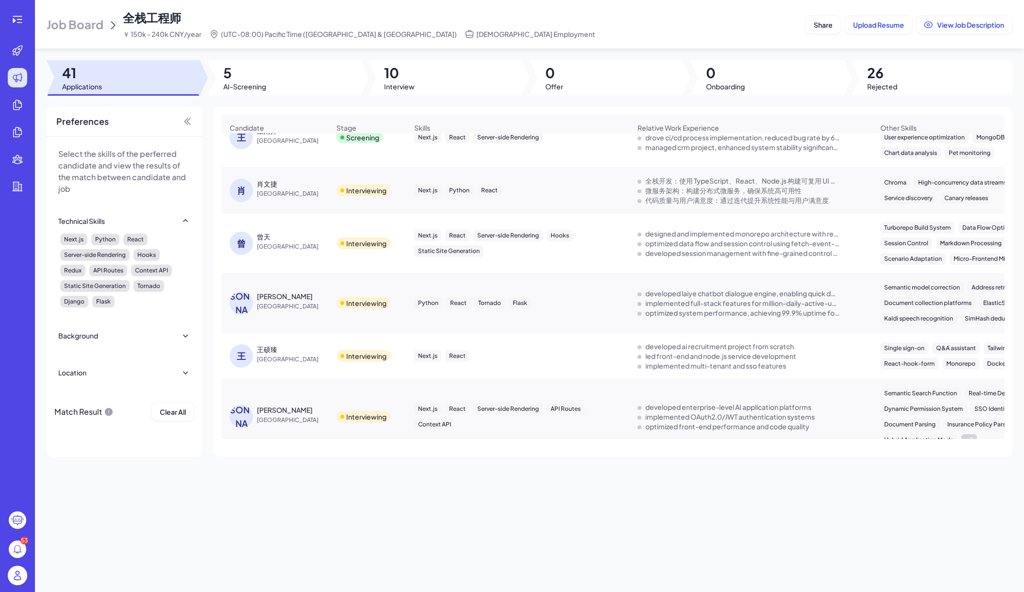
scroll to position [227, 0]
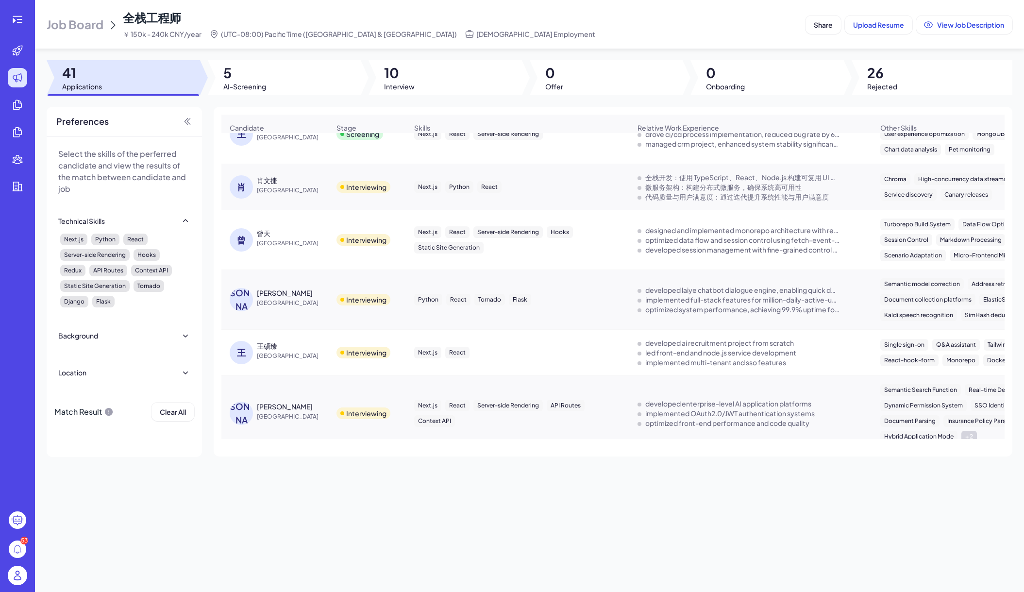
click at [276, 296] on div "唐梓毅" at bounding box center [285, 293] width 56 height 10
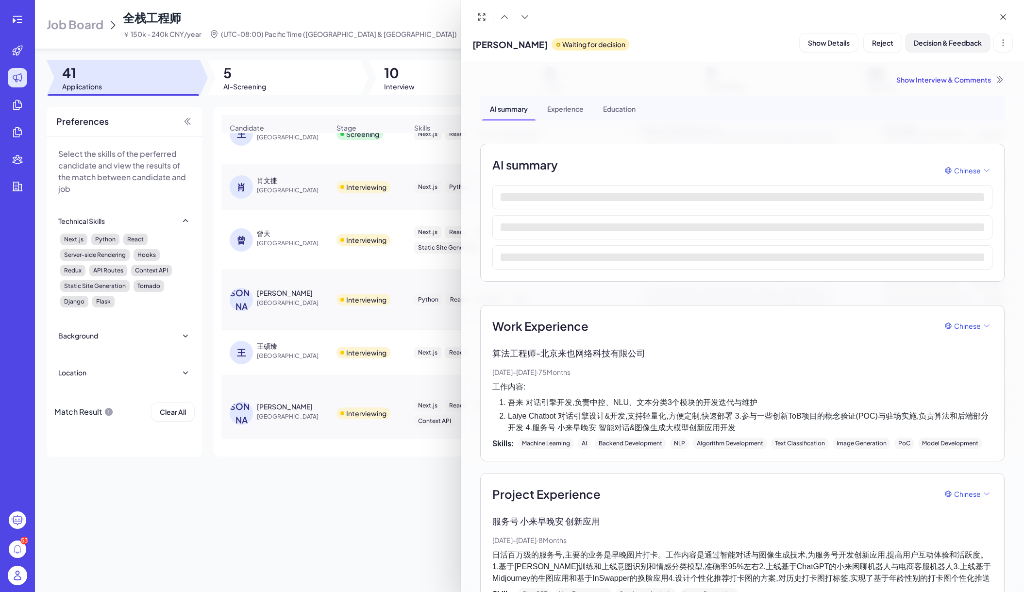
click at [969, 42] on span "Decision & Feedback" at bounding box center [948, 42] width 68 height 9
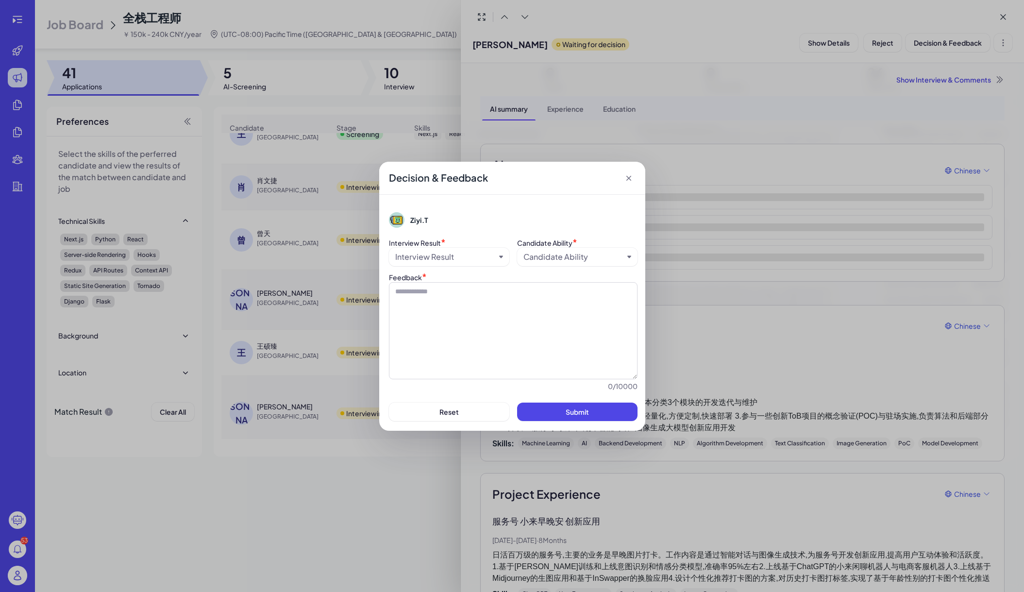
click at [466, 259] on div "Interview Result" at bounding box center [445, 257] width 100 height 12
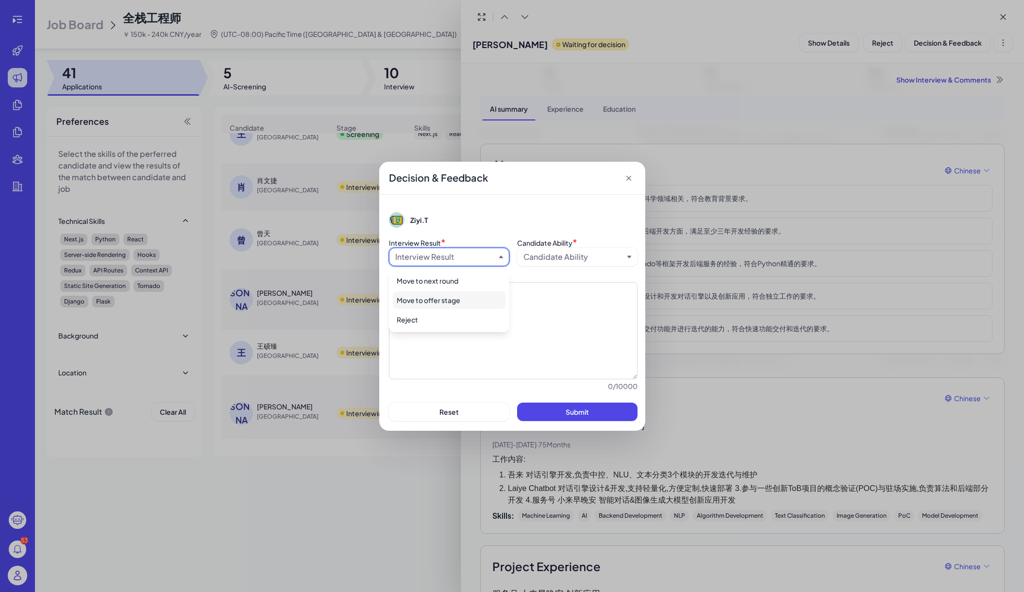
click at [460, 297] on div "Move to offer stage" at bounding box center [449, 299] width 113 height 17
click at [603, 413] on button "Submit" at bounding box center [577, 411] width 120 height 18
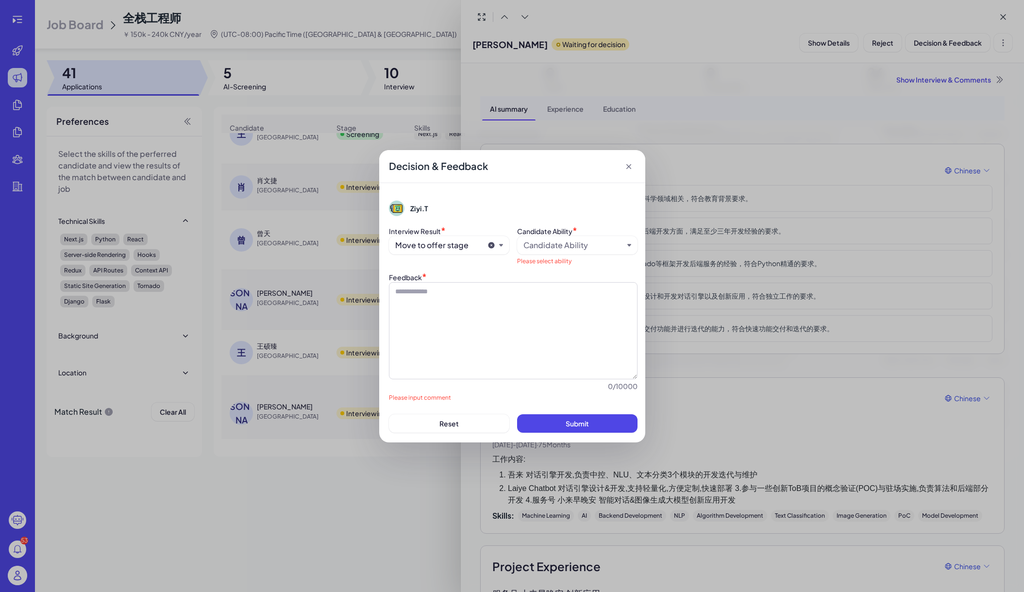
click at [578, 253] on div "Candidate Ability" at bounding box center [577, 245] width 120 height 18
click at [578, 251] on div "Candidate Ability" at bounding box center [577, 245] width 120 height 18
click at [578, 248] on div "Candidate Ability" at bounding box center [555, 245] width 65 height 12
click at [575, 306] on div "above the bar" at bounding box center [577, 307] width 113 height 17
click at [533, 319] on textarea at bounding box center [513, 330] width 249 height 97
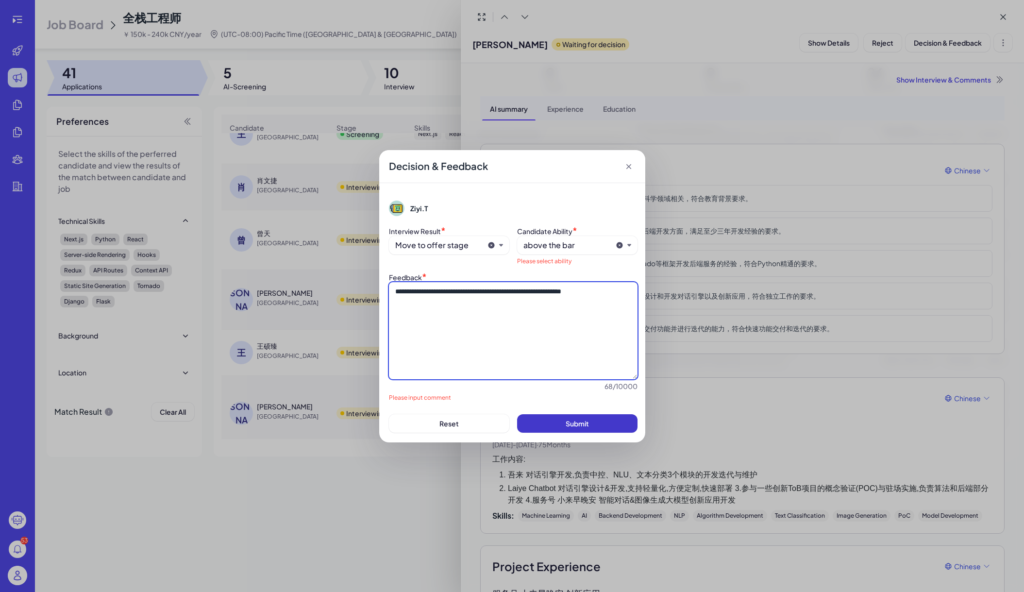
type textarea "**********"
click at [621, 428] on button "Submit" at bounding box center [577, 423] width 120 height 18
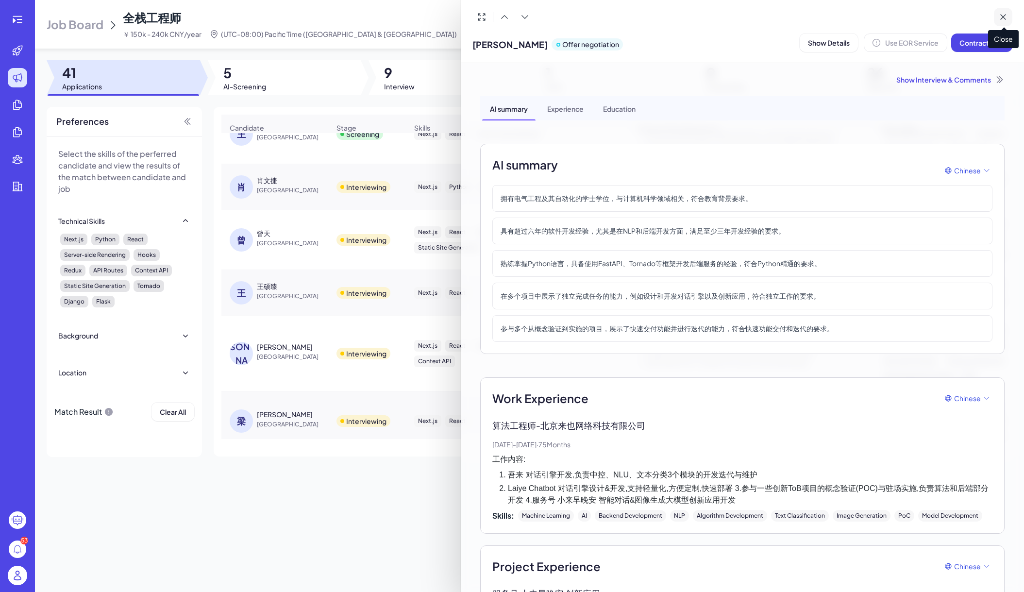
click at [1003, 19] on icon at bounding box center [1003, 17] width 10 height 10
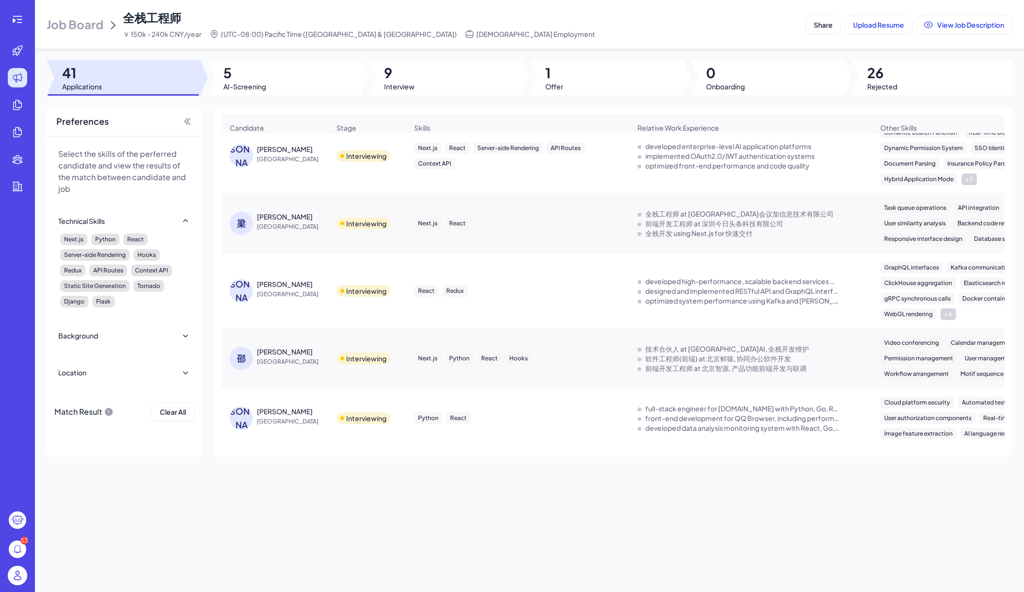
scroll to position [444, 0]
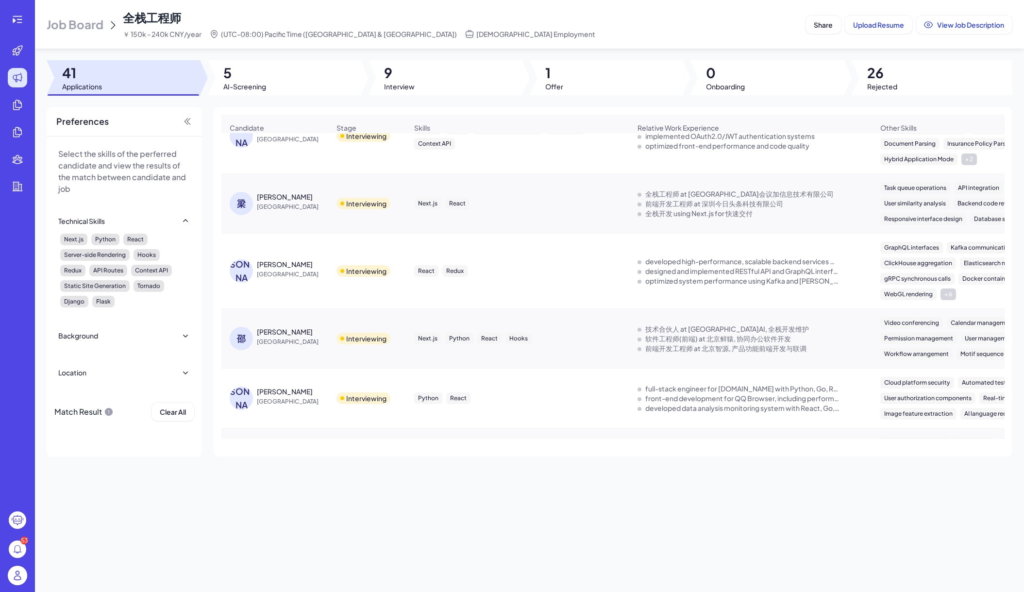
click at [277, 334] on div "邵中豪" at bounding box center [285, 332] width 56 height 10
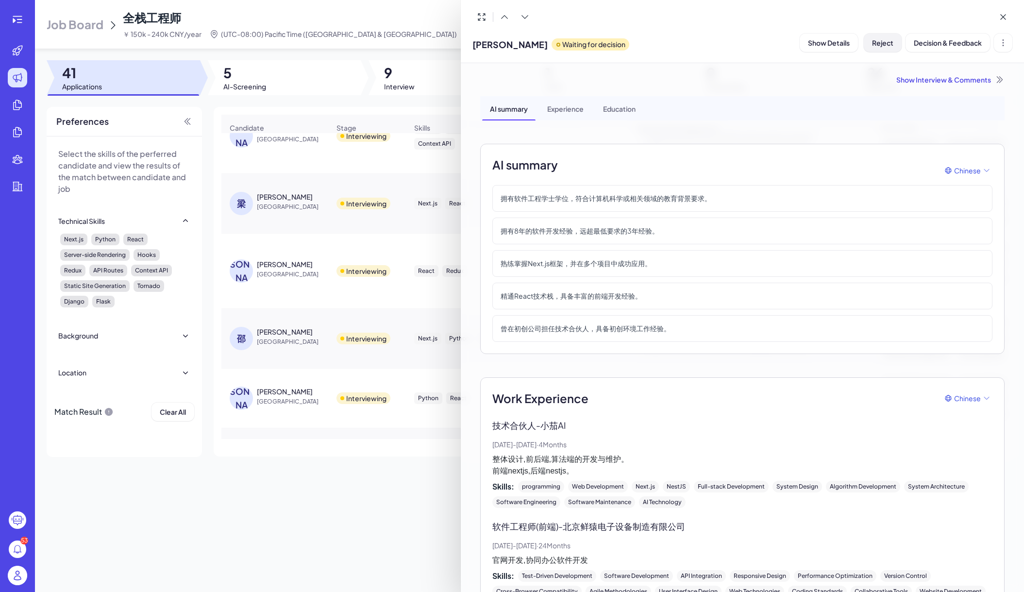
click at [882, 40] on span "Reject" at bounding box center [882, 42] width 21 height 9
click at [261, 299] on div at bounding box center [512, 296] width 1024 height 592
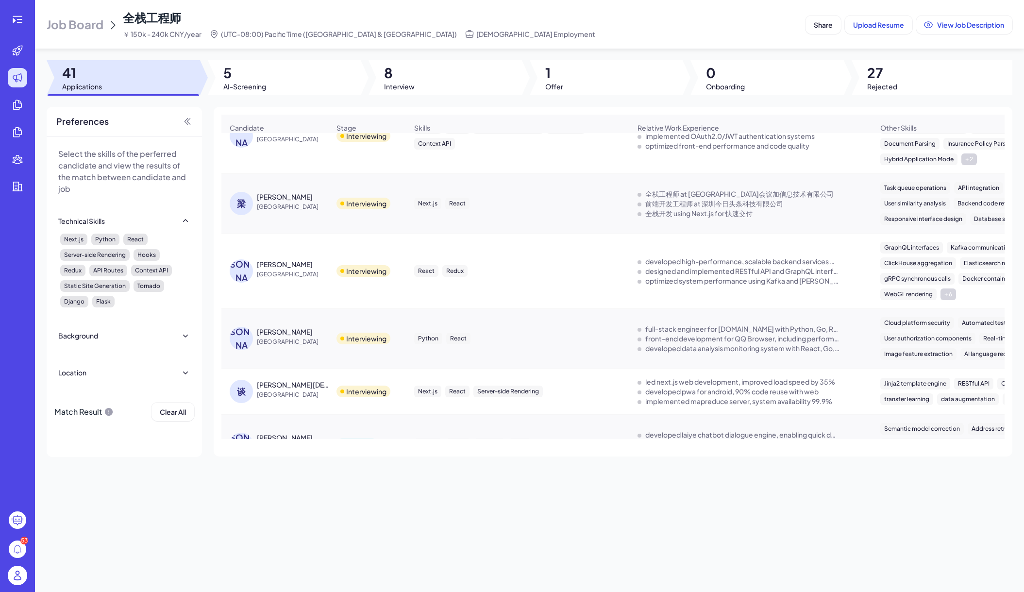
click at [262, 269] on div "杨鸿" at bounding box center [285, 264] width 56 height 10
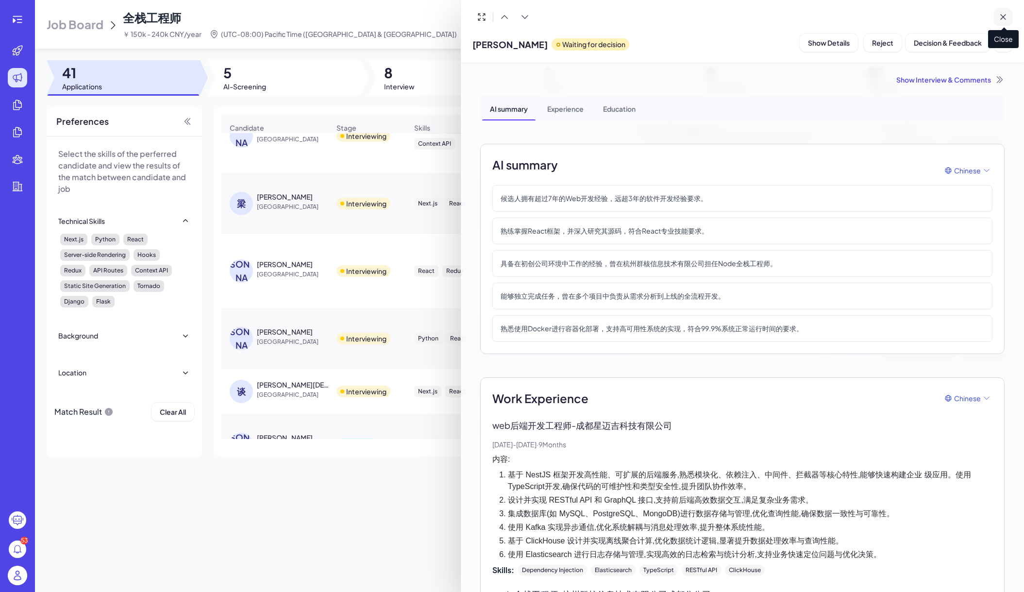
click at [1007, 16] on icon at bounding box center [1003, 17] width 10 height 10
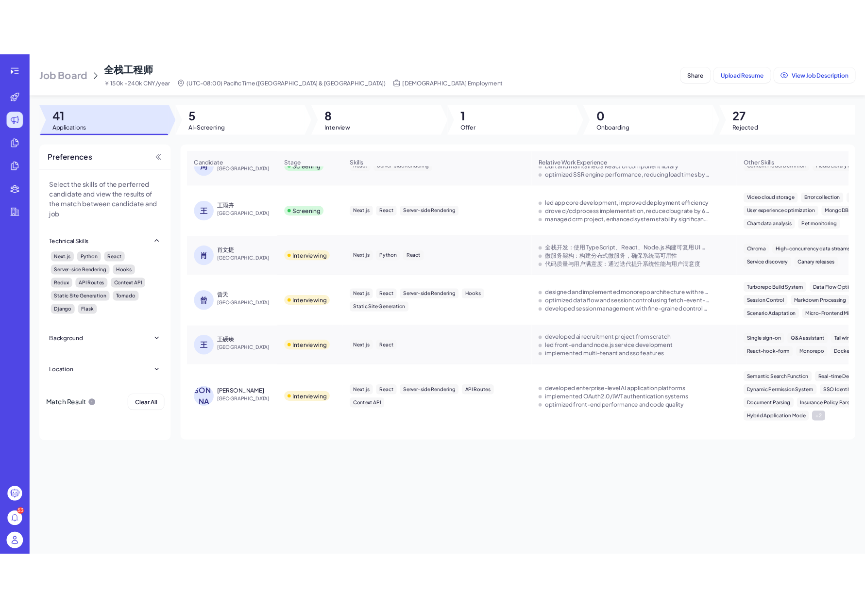
scroll to position [137, 0]
